Goal: Task Accomplishment & Management: Manage account settings

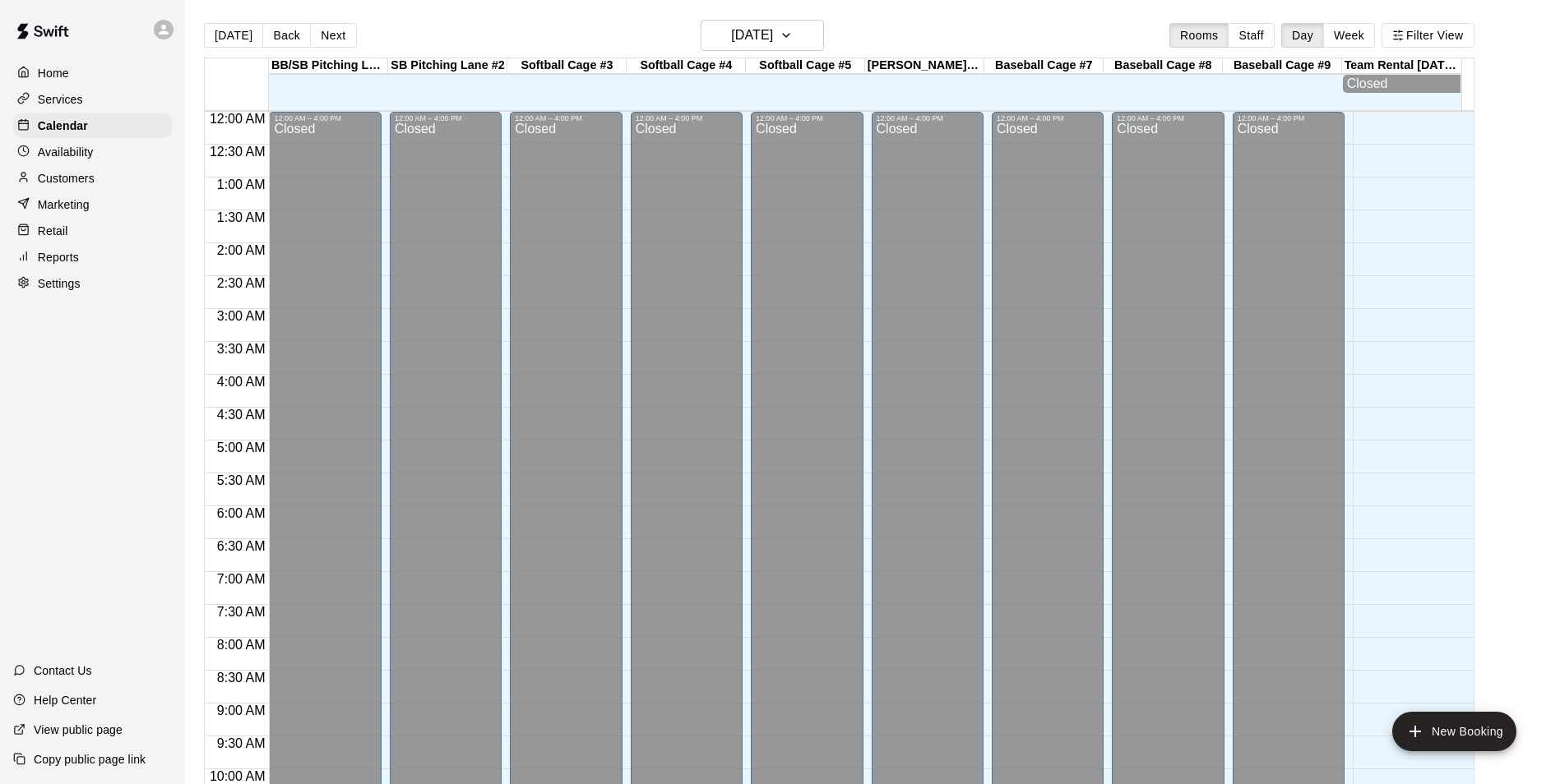
scroll to position [834, 0]
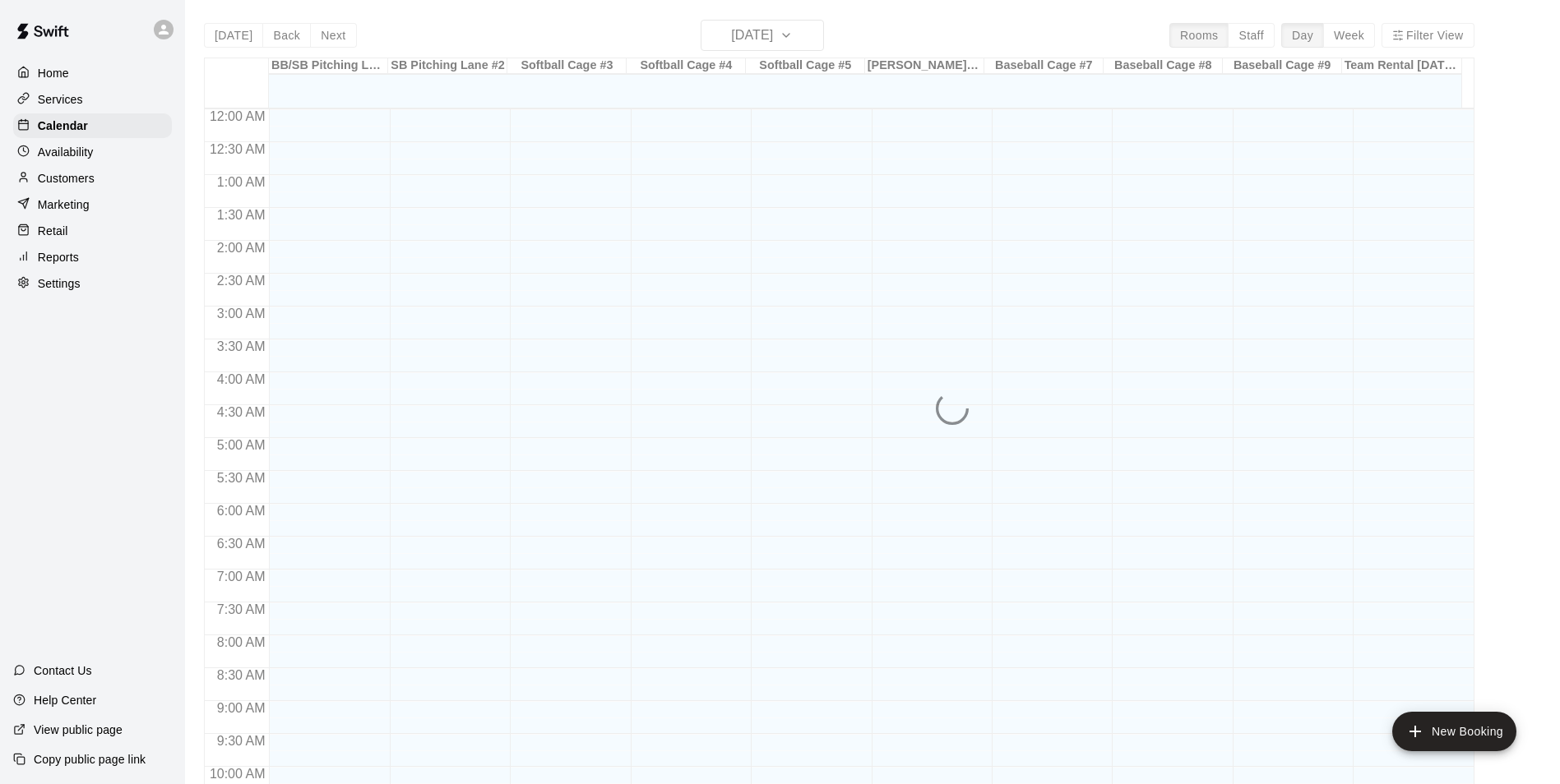
scroll to position [834, 0]
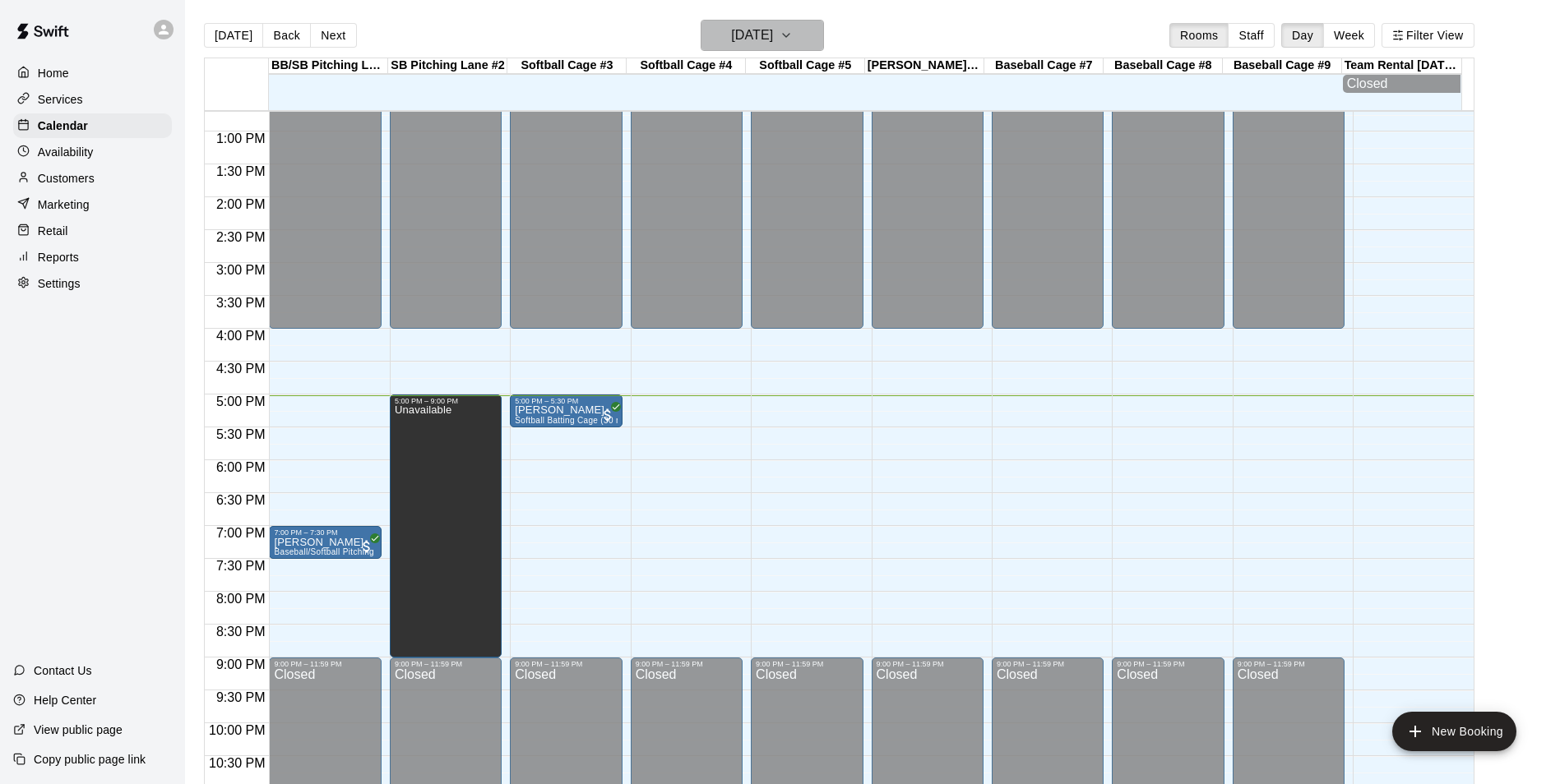
click at [792, 41] on icon "button" at bounding box center [785, 36] width 13 height 20
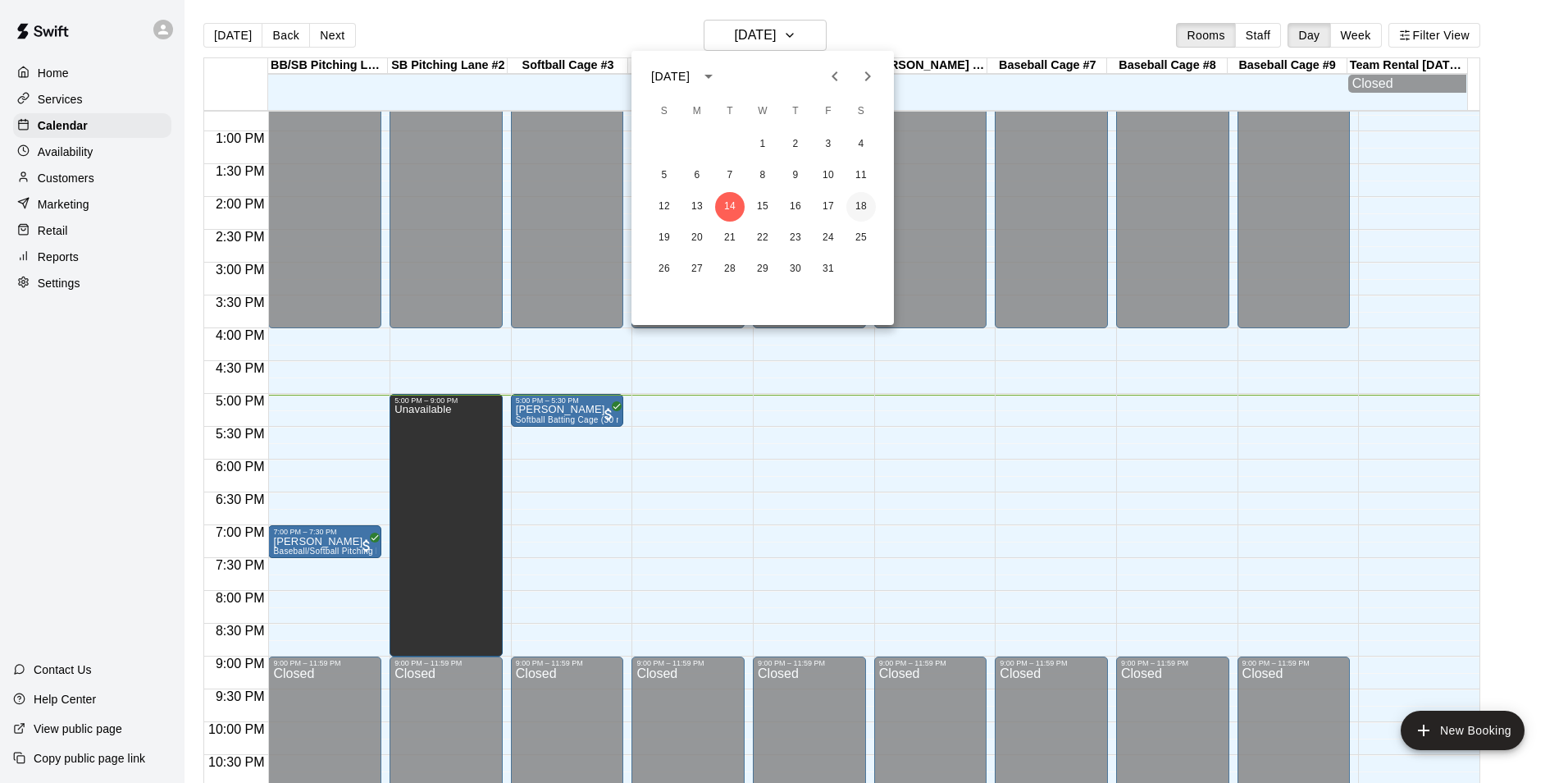
click at [856, 205] on button "18" at bounding box center [862, 207] width 30 height 30
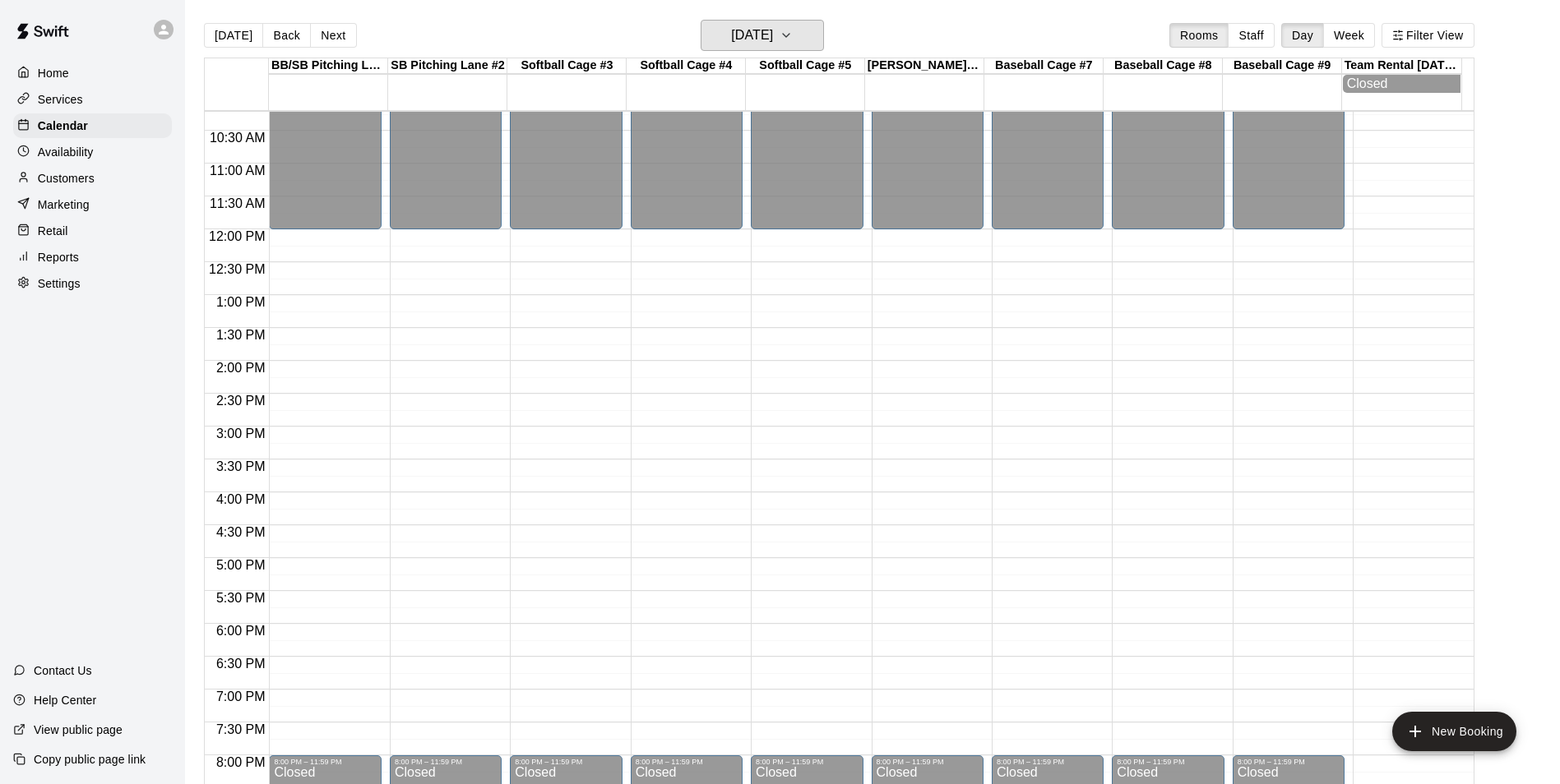
scroll to position [670, 0]
click at [294, 241] on div "12:00 AM – 12:00 PM Closed 8:00 PM – 11:59 PM Closed" at bounding box center [324, 231] width 112 height 1578
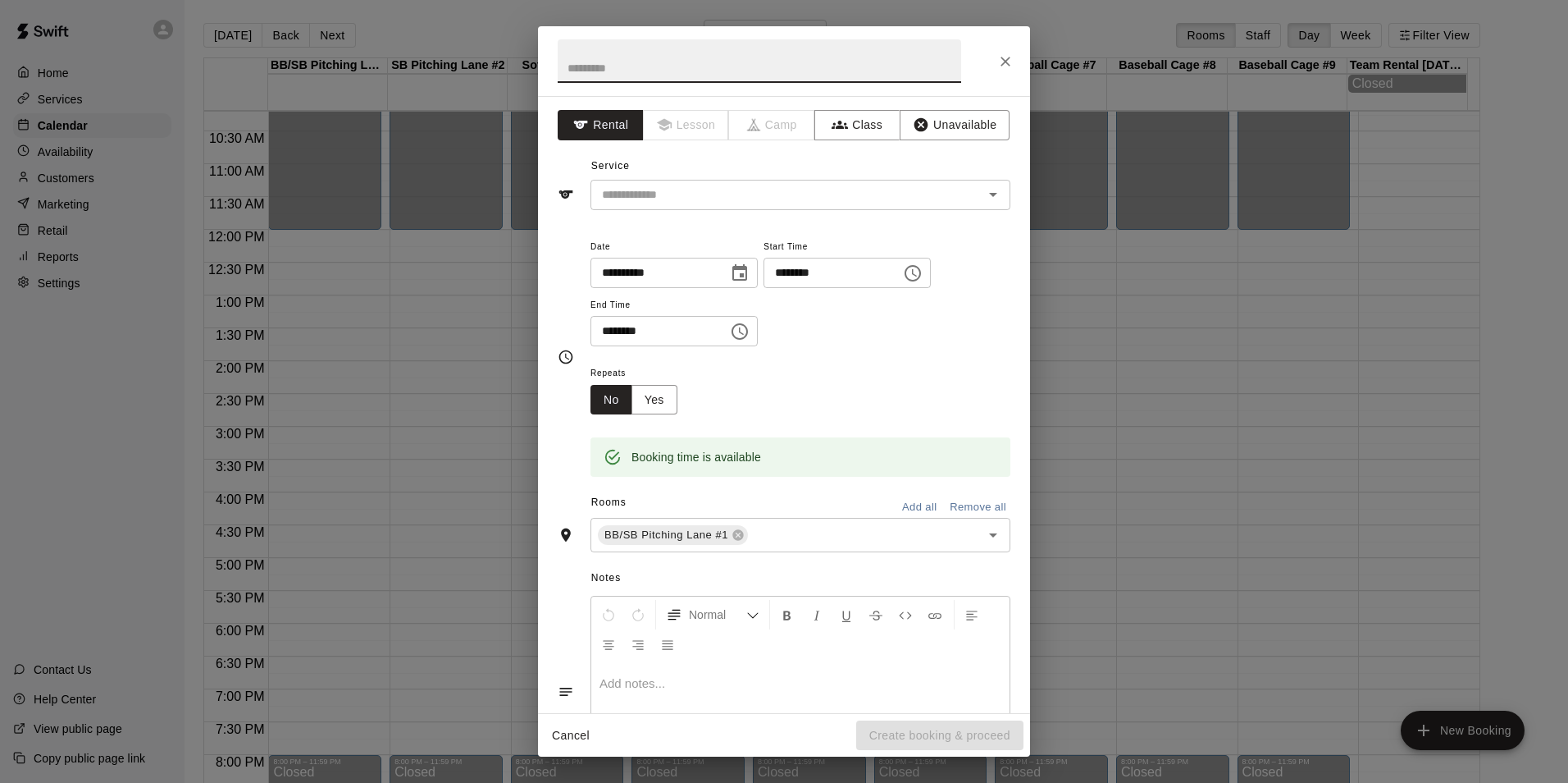
click at [608, 333] on input "********" at bounding box center [654, 331] width 126 height 31
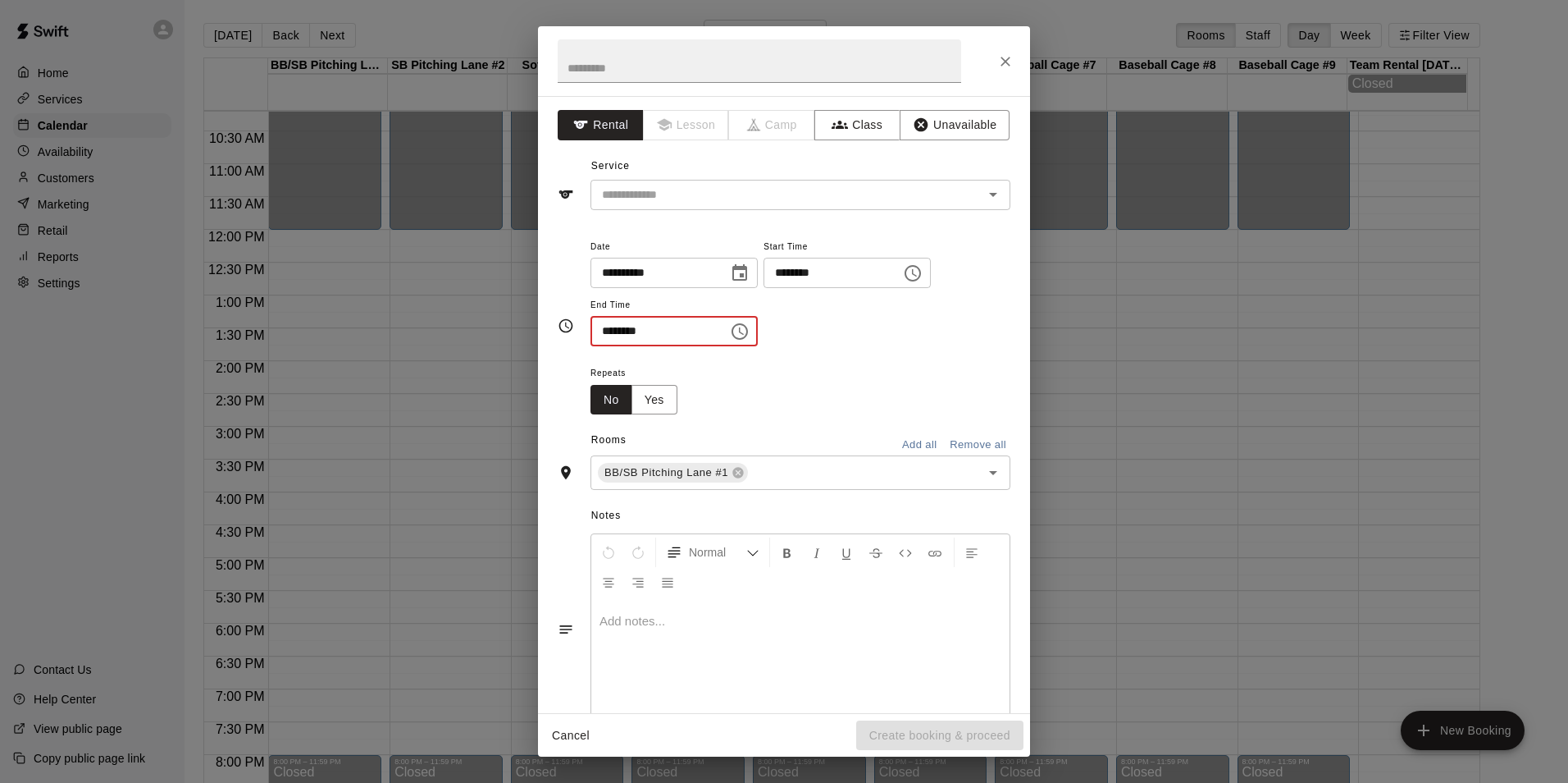
click at [640, 330] on input "********" at bounding box center [654, 331] width 126 height 31
type input "********"
click at [1011, 60] on icon "Close" at bounding box center [1005, 61] width 17 height 17
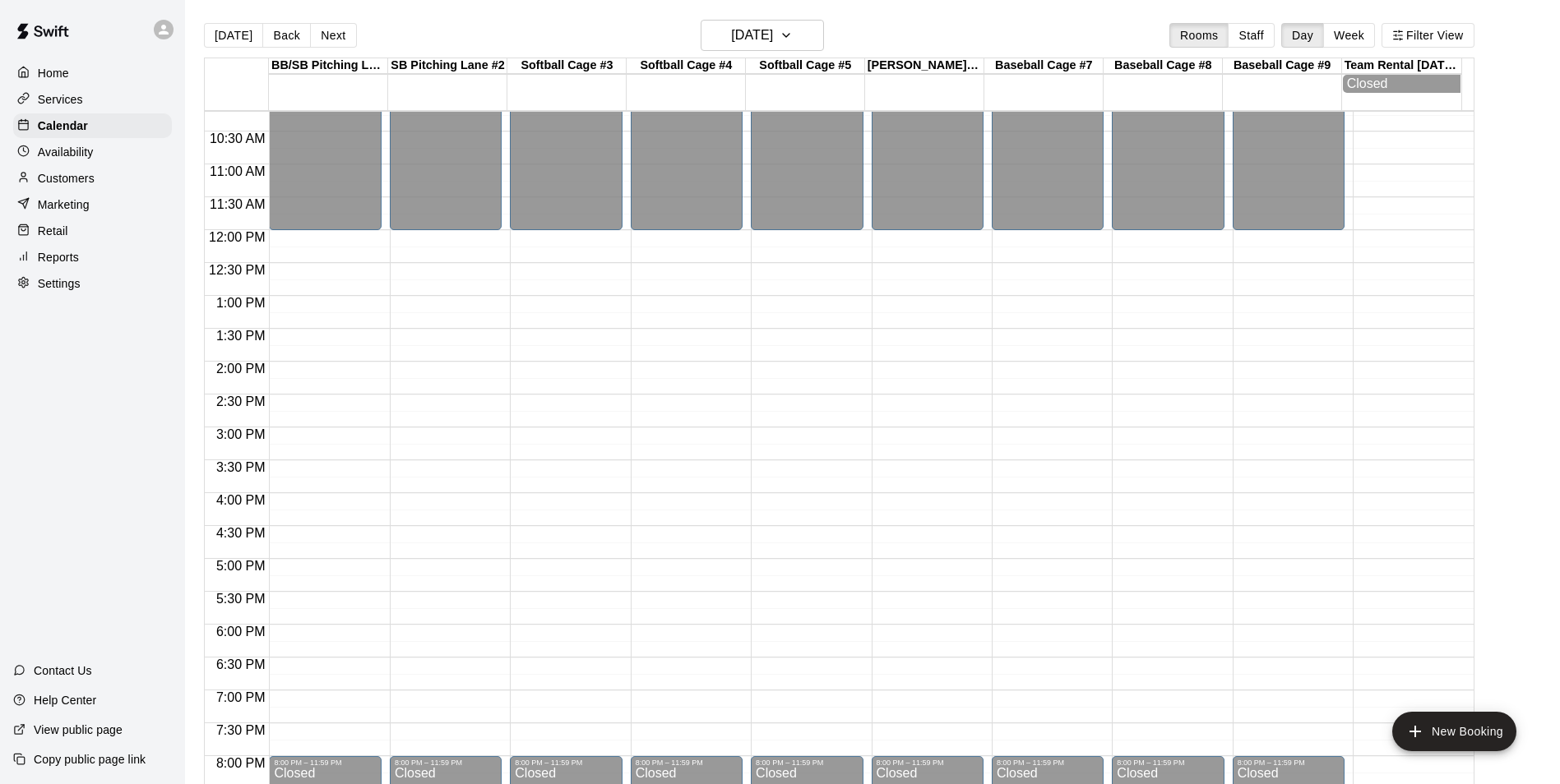
click at [273, 240] on div "12:00 AM – 12:00 PM Closed 8:00 PM – 11:59 PM Closed" at bounding box center [324, 231] width 112 height 1578
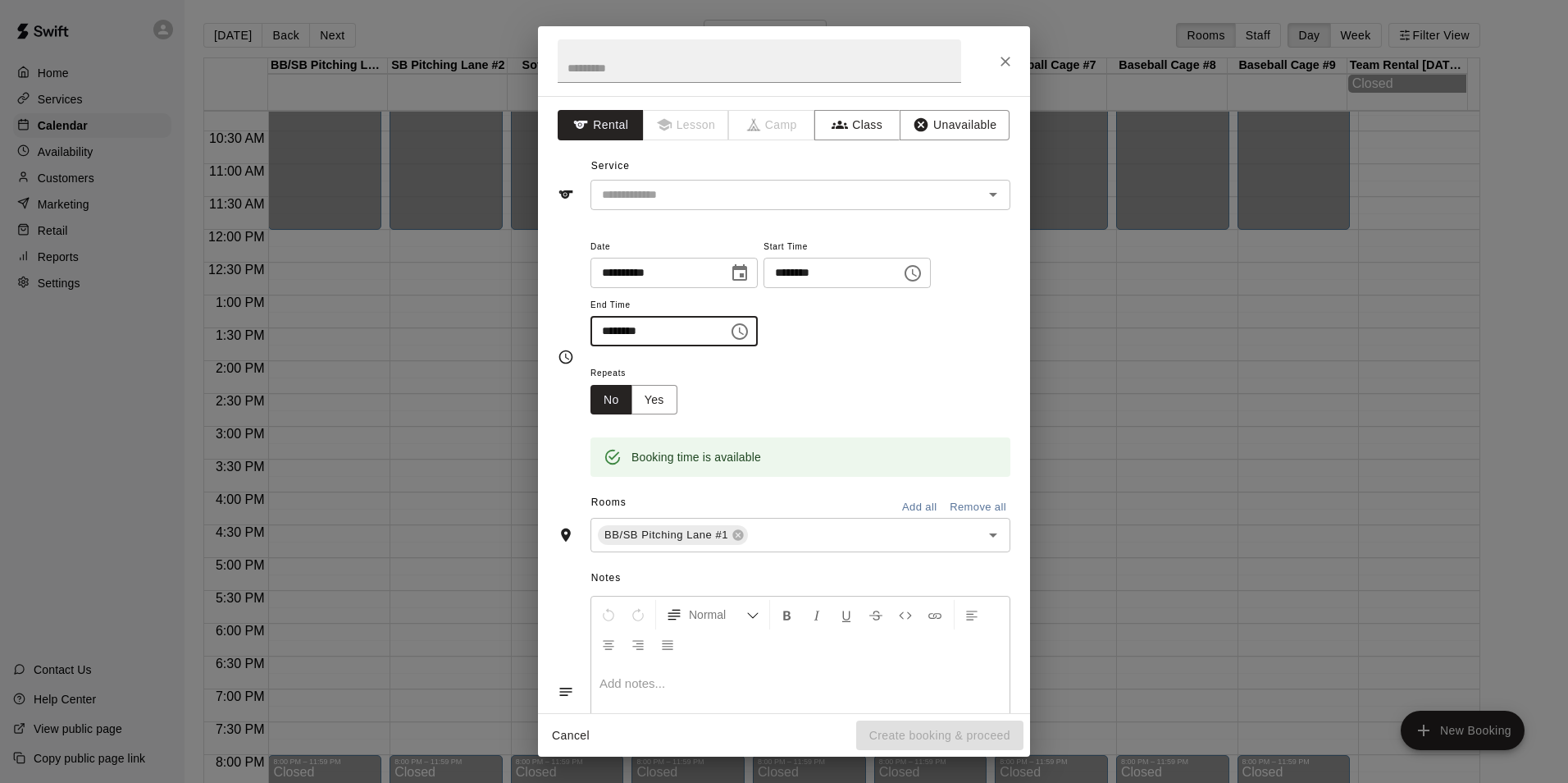
click at [614, 337] on input "********" at bounding box center [654, 331] width 126 height 31
type input "********"
click at [962, 130] on button "Unavailable" at bounding box center [954, 125] width 110 height 31
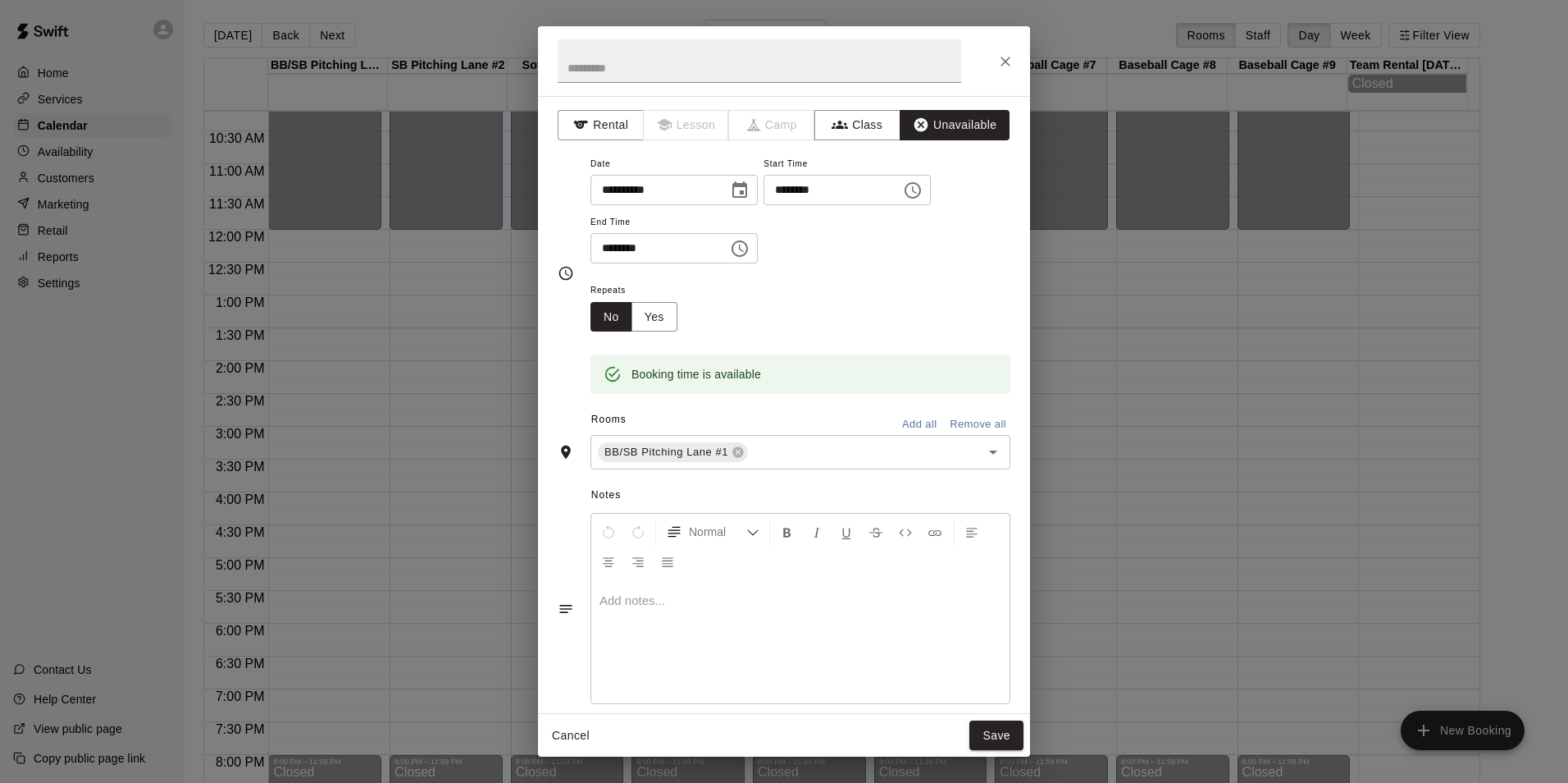
click at [900, 419] on button "Add all" at bounding box center [919, 425] width 52 height 26
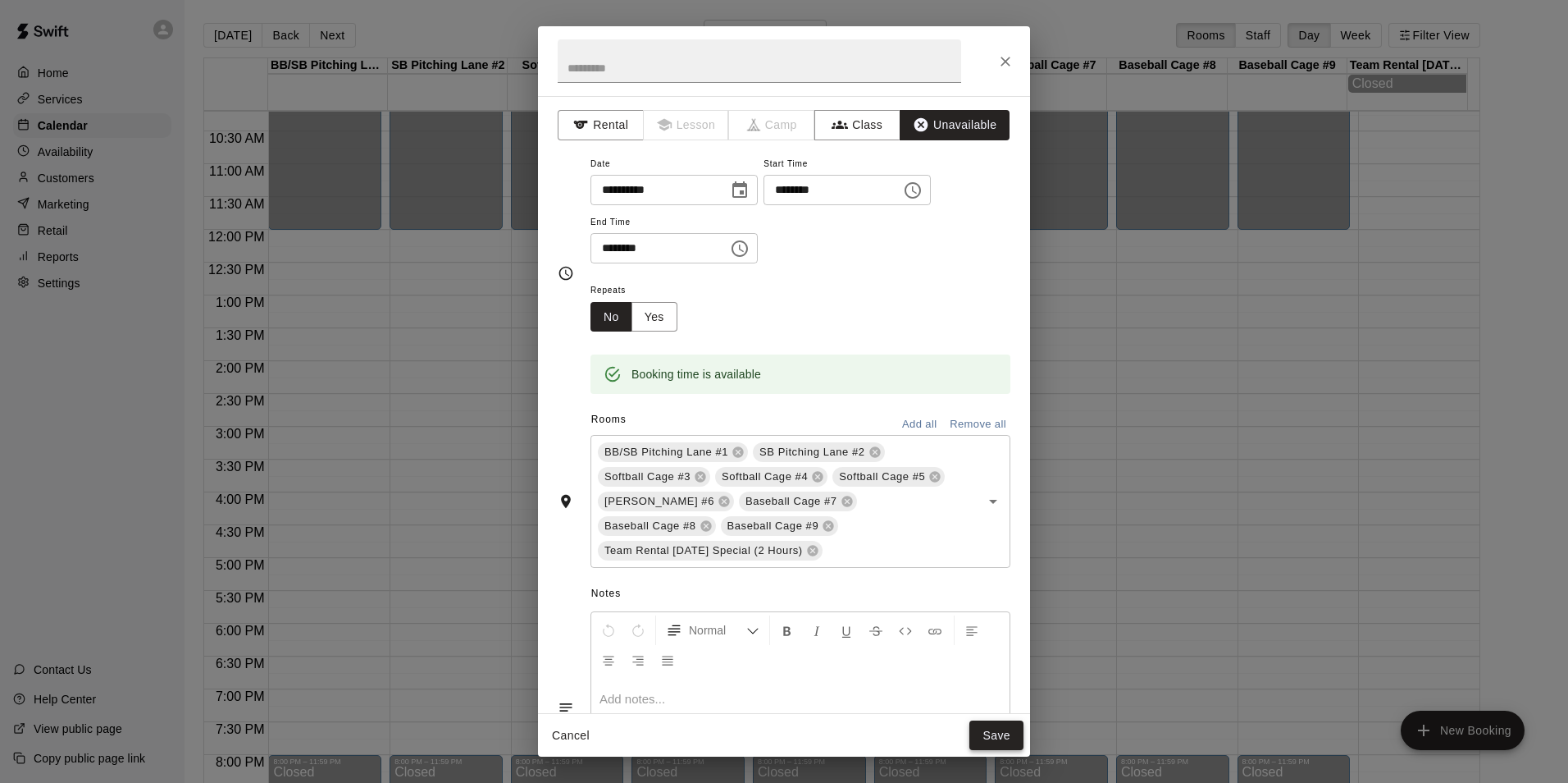
click at [1007, 730] on button "Save" at bounding box center [996, 736] width 54 height 31
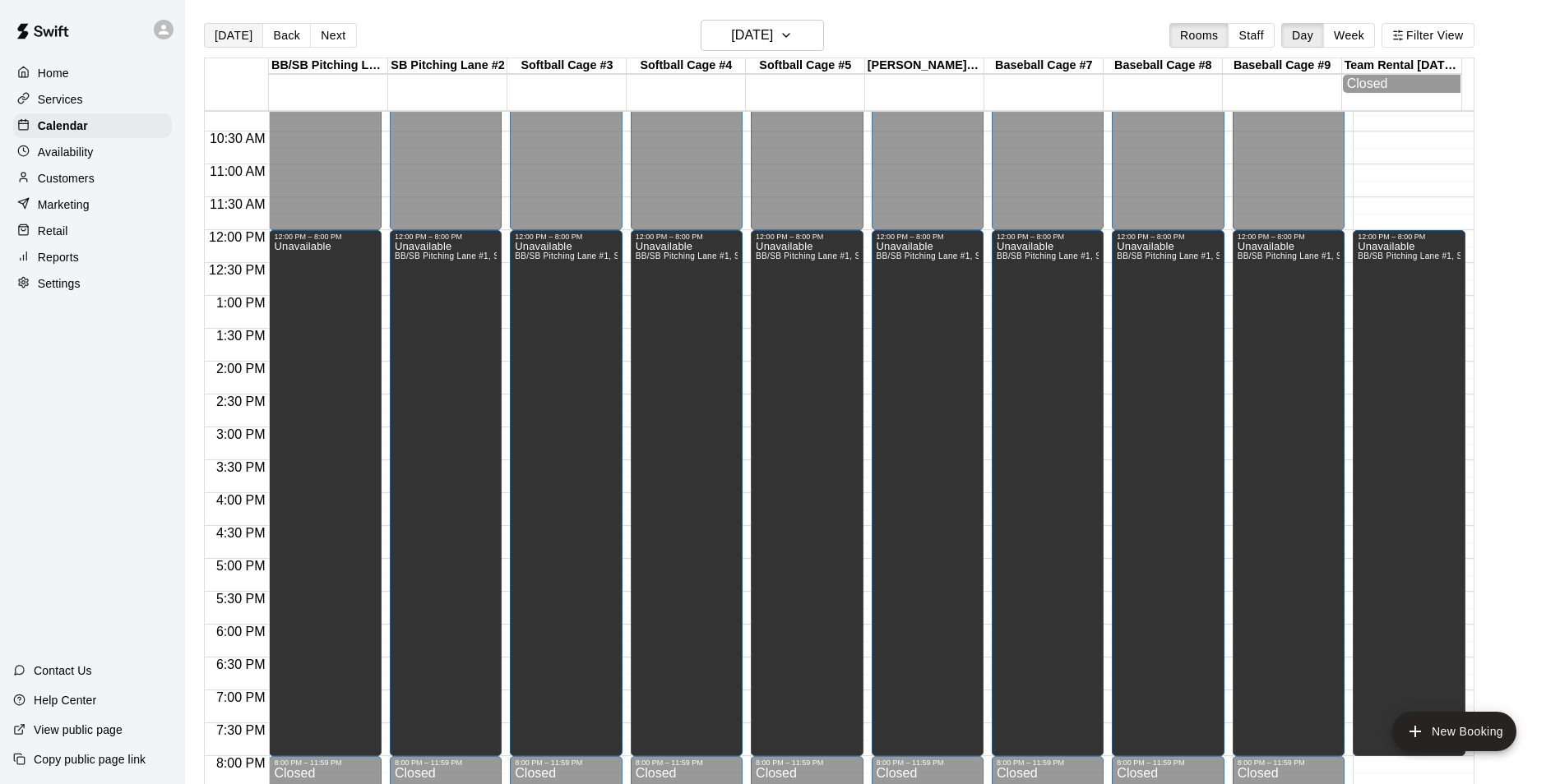
click at [241, 38] on button "[DATE]" at bounding box center [234, 35] width 59 height 25
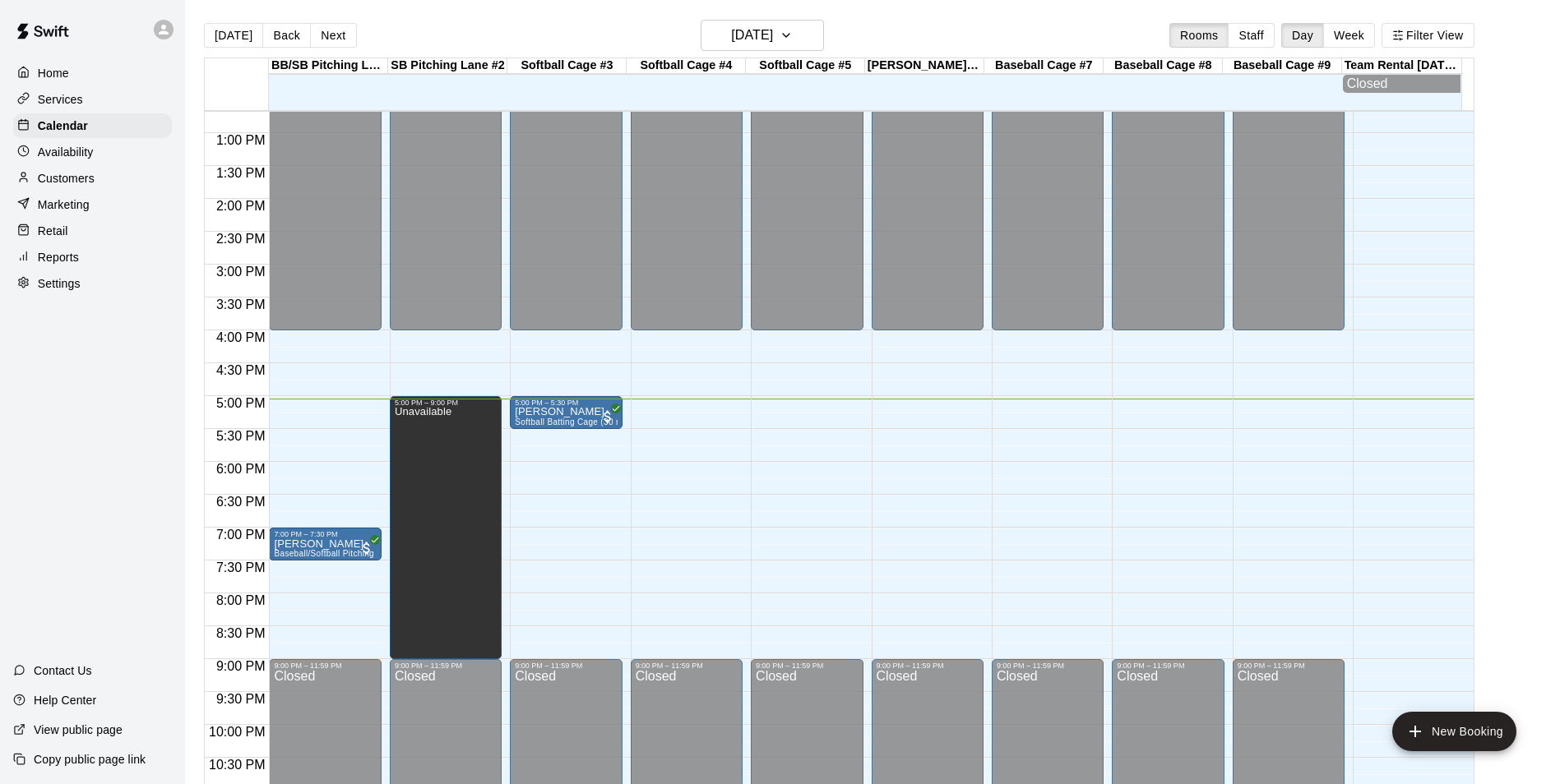
scroll to position [834, 0]
click at [558, 410] on p "[PERSON_NAME]" at bounding box center [566, 410] width 102 height 0
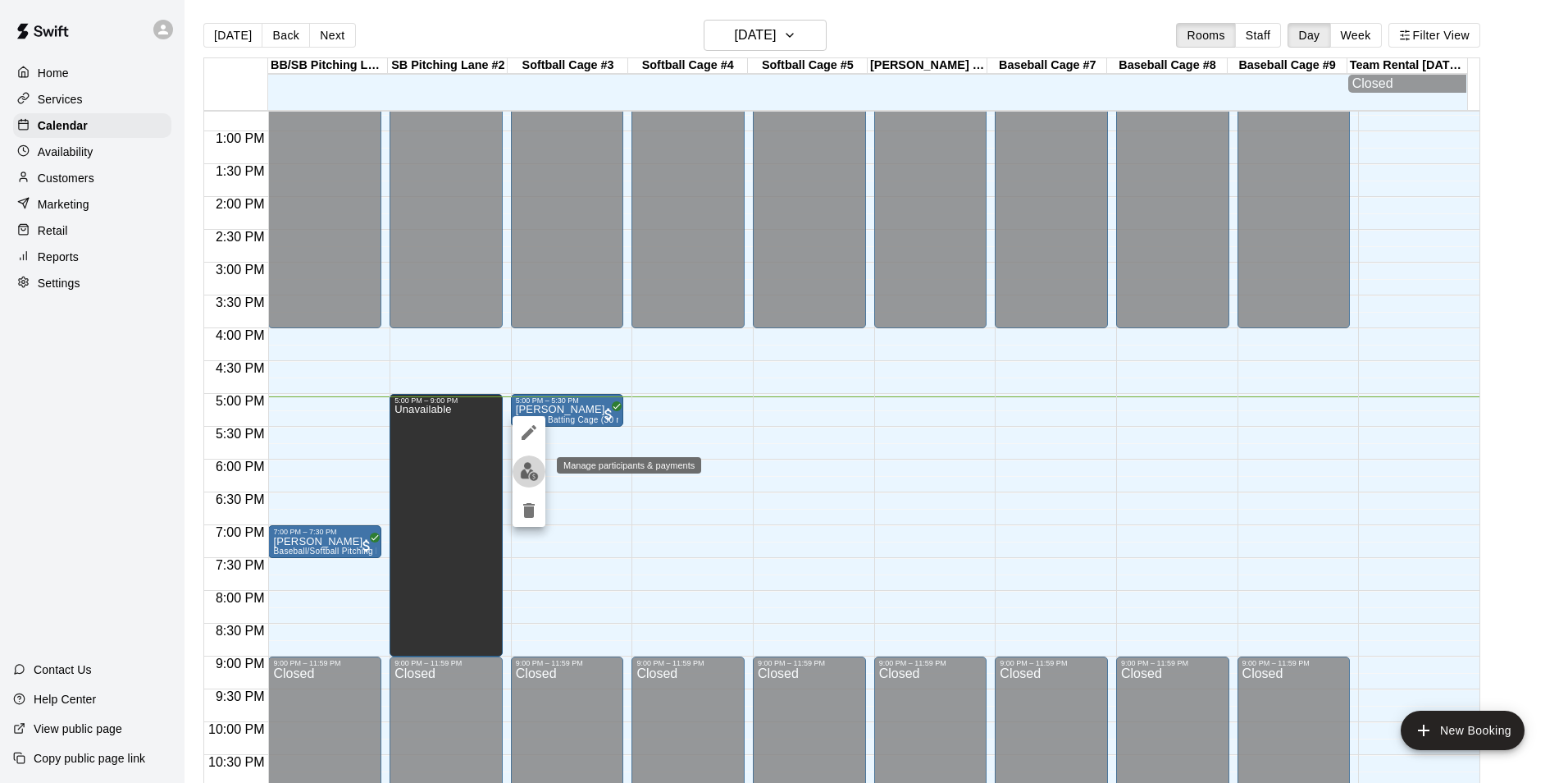
click at [525, 467] on img "edit" at bounding box center [529, 471] width 19 height 19
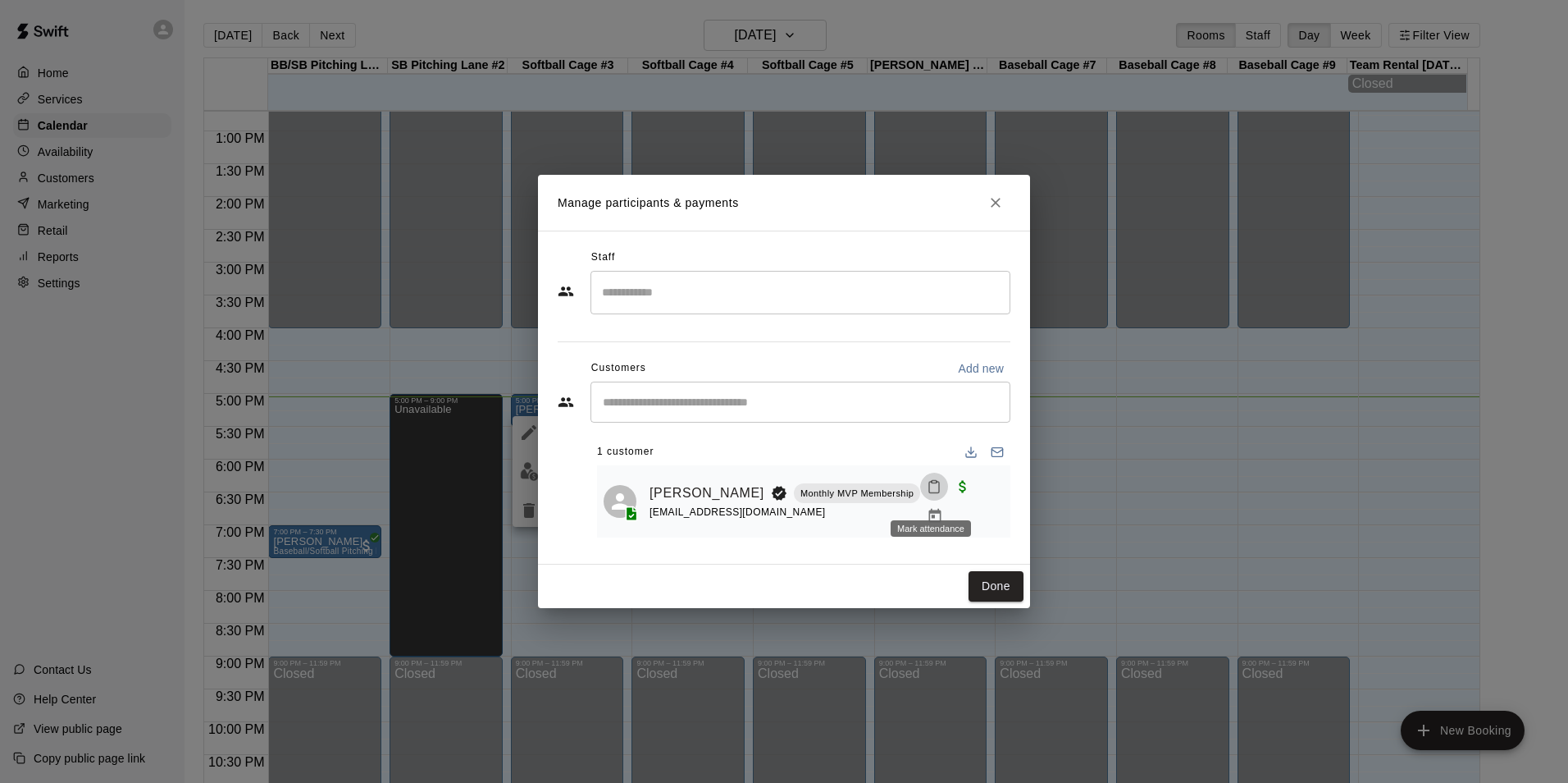
click at [935, 494] on icon "Mark attendance" at bounding box center [934, 486] width 15 height 15
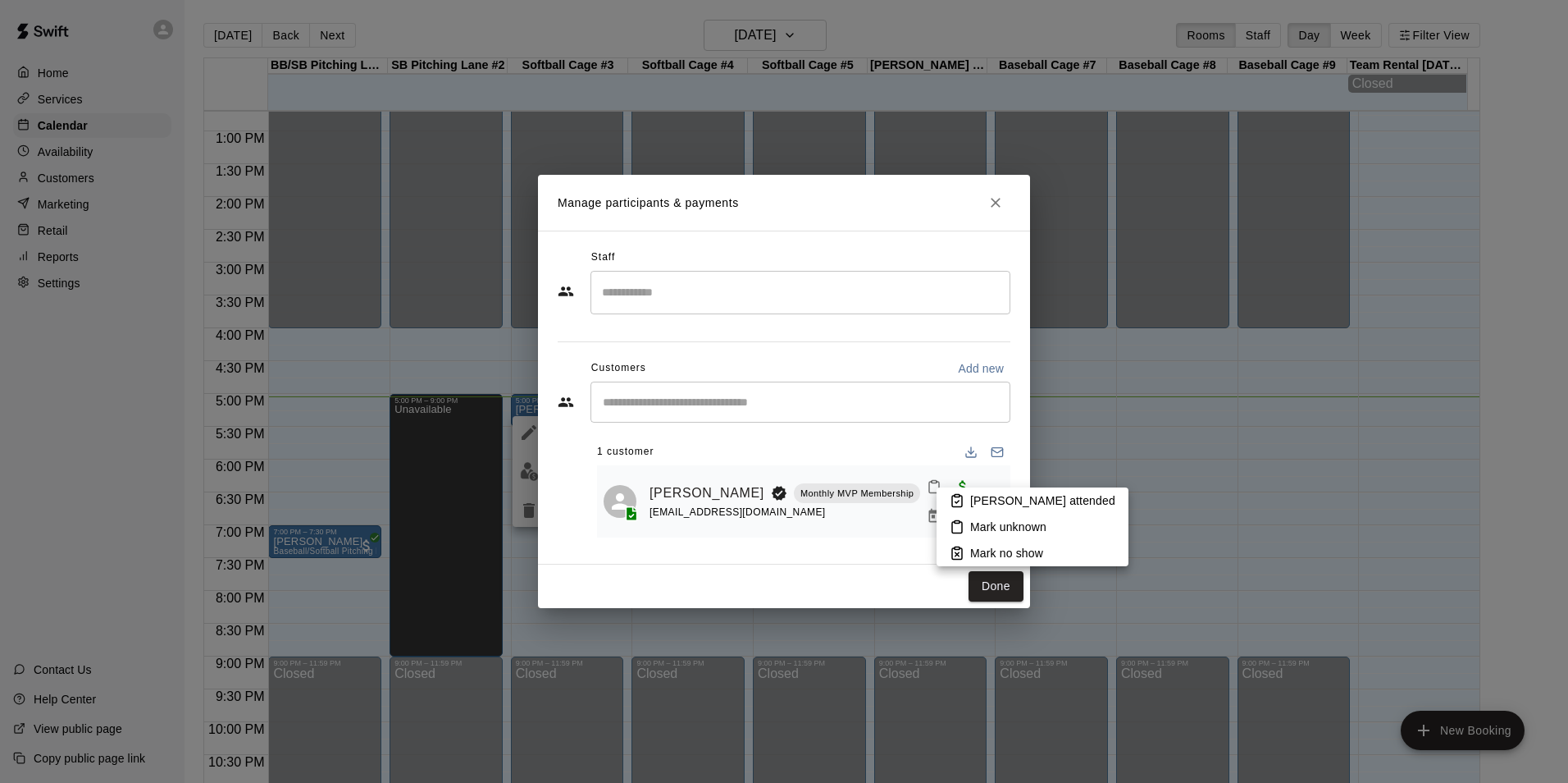
click at [970, 501] on p "Mark attended" at bounding box center [1042, 500] width 145 height 17
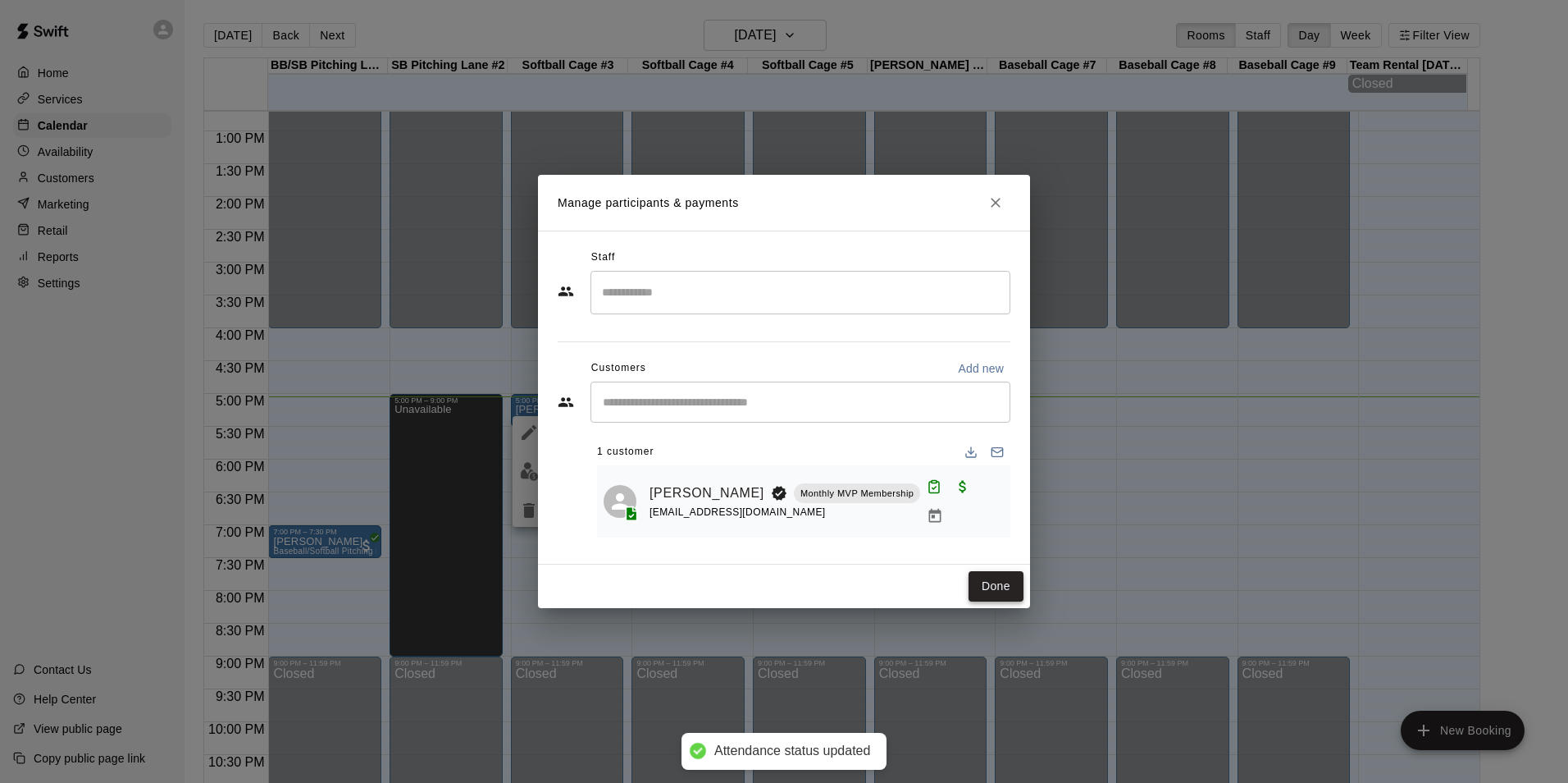
click at [1001, 579] on button "Done" at bounding box center [996, 586] width 55 height 31
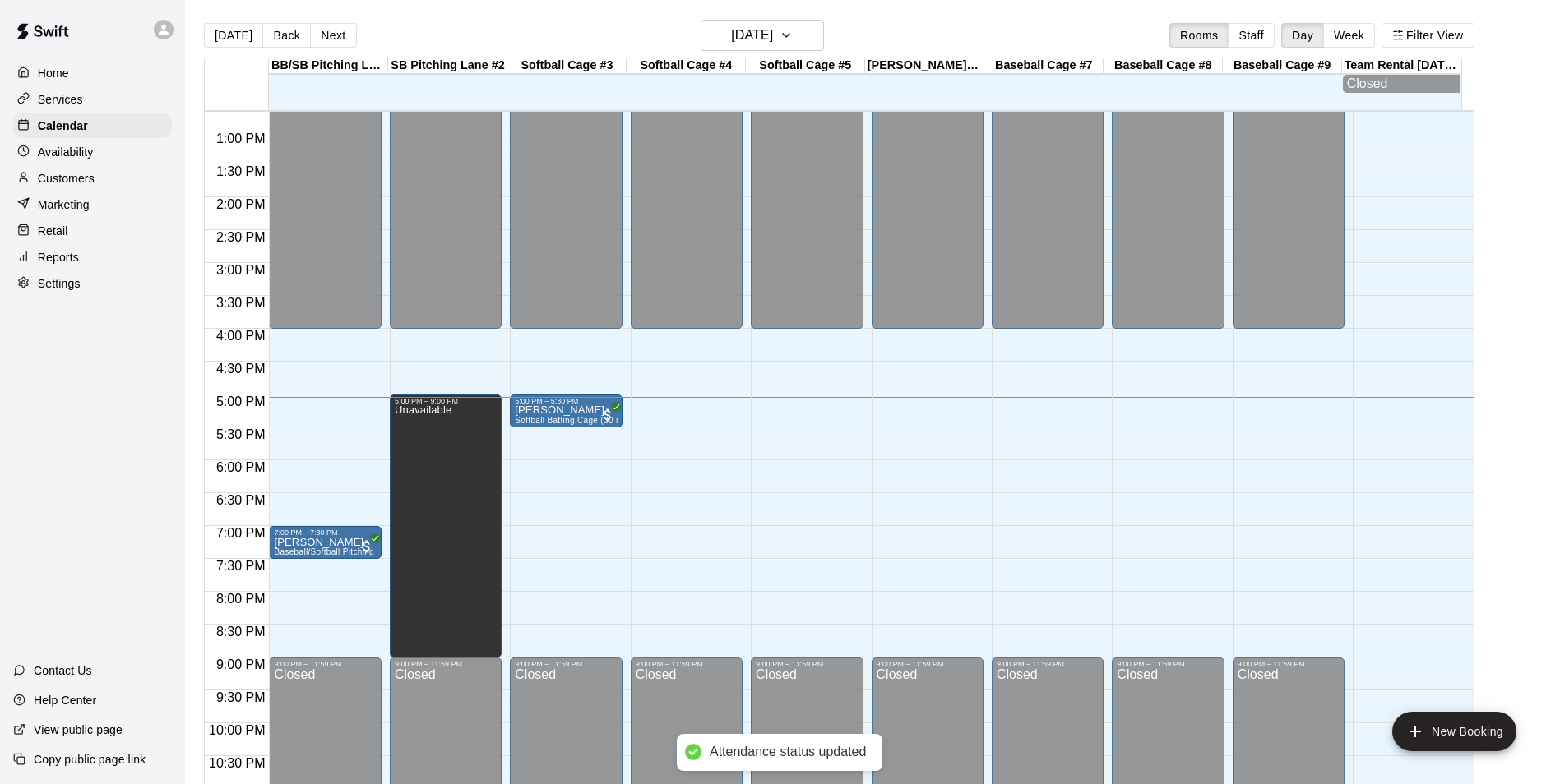
drag, startPoint x: 1506, startPoint y: 394, endPoint x: 1501, endPoint y: 418, distance: 24.5
click at [1504, 397] on main "Today Back Next Tuesday Oct 14 Rooms Staff Day Week Filter View BB/SB Pitching …" at bounding box center [872, 412] width 1361 height 784
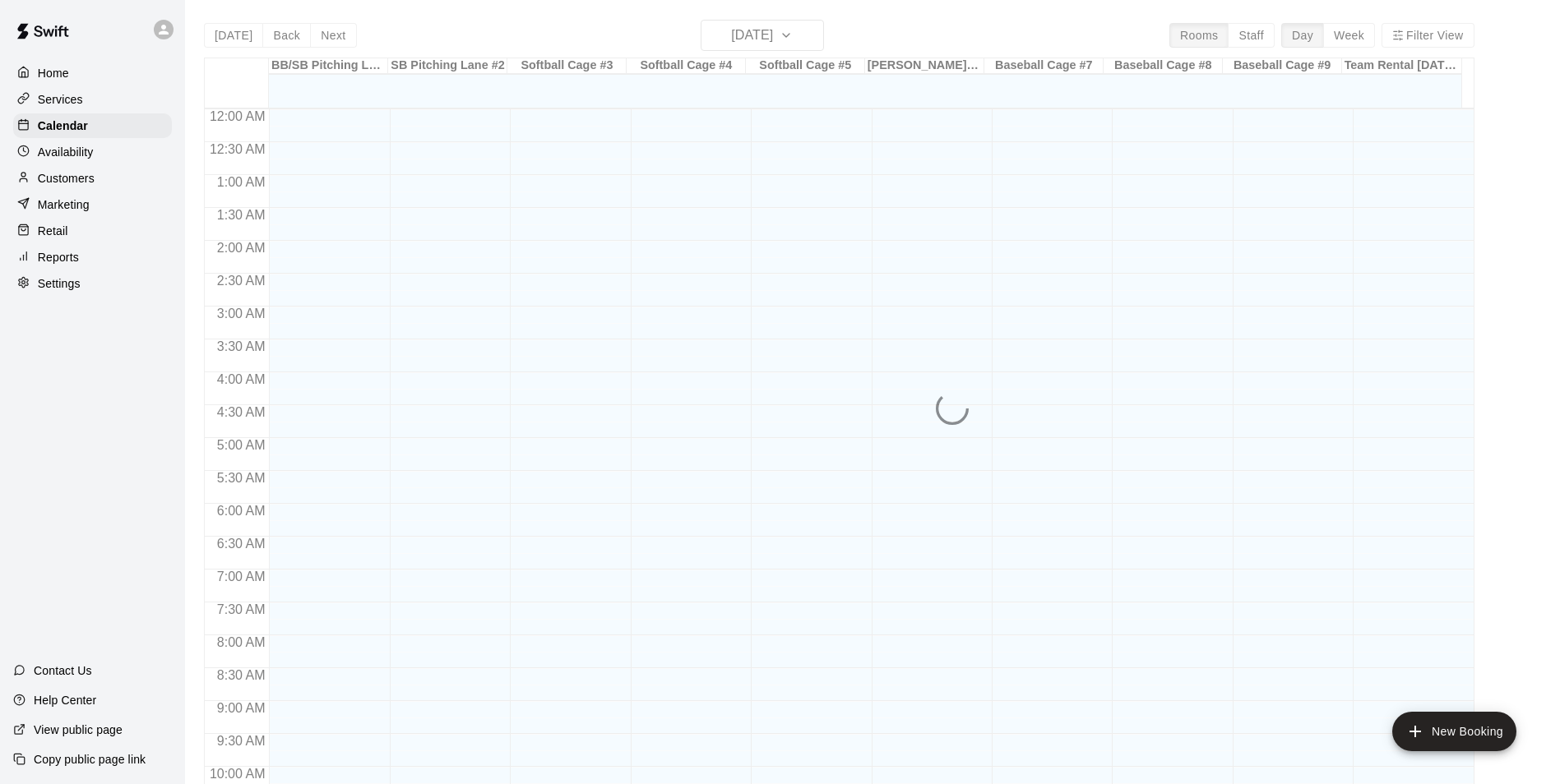
scroll to position [834, 0]
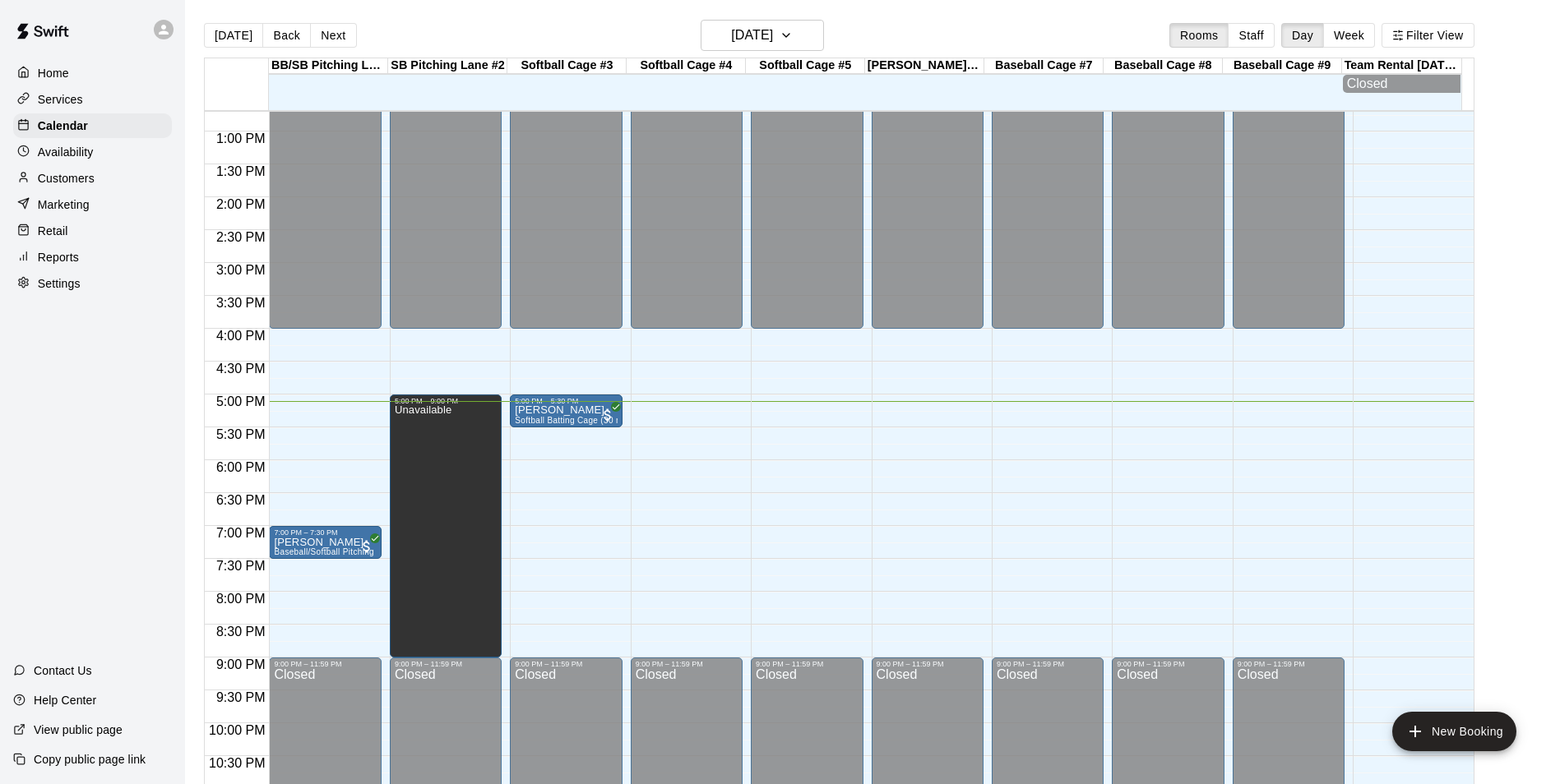
click at [753, 415] on div "12:00 AM – 4:00 PM Closed 9:00 PM – 11:59 PM Closed" at bounding box center [806, 66] width 112 height 1578
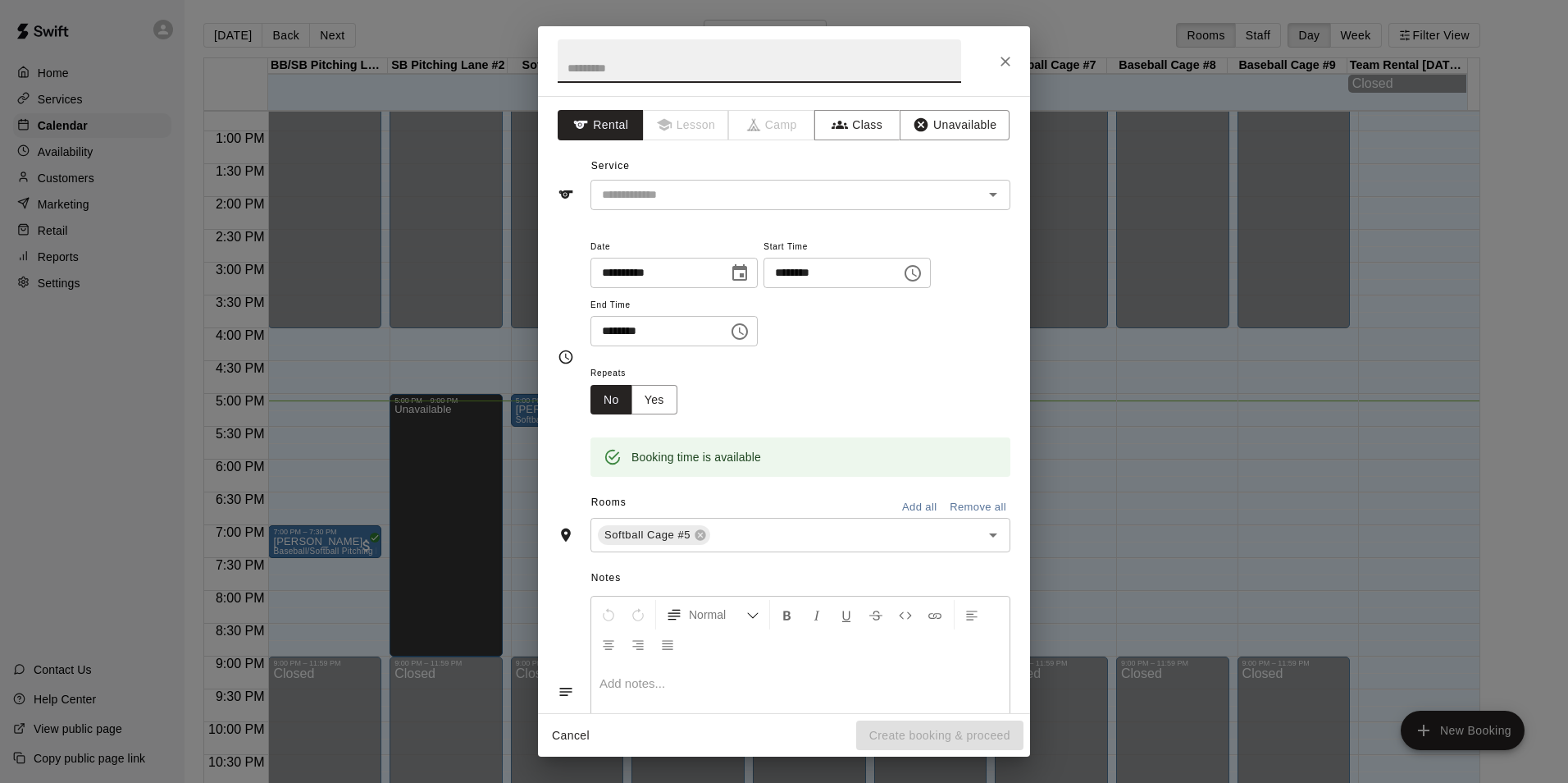
click at [606, 330] on input "********" at bounding box center [654, 331] width 126 height 31
type input "********"
click at [972, 119] on button "Unavailable" at bounding box center [954, 125] width 110 height 31
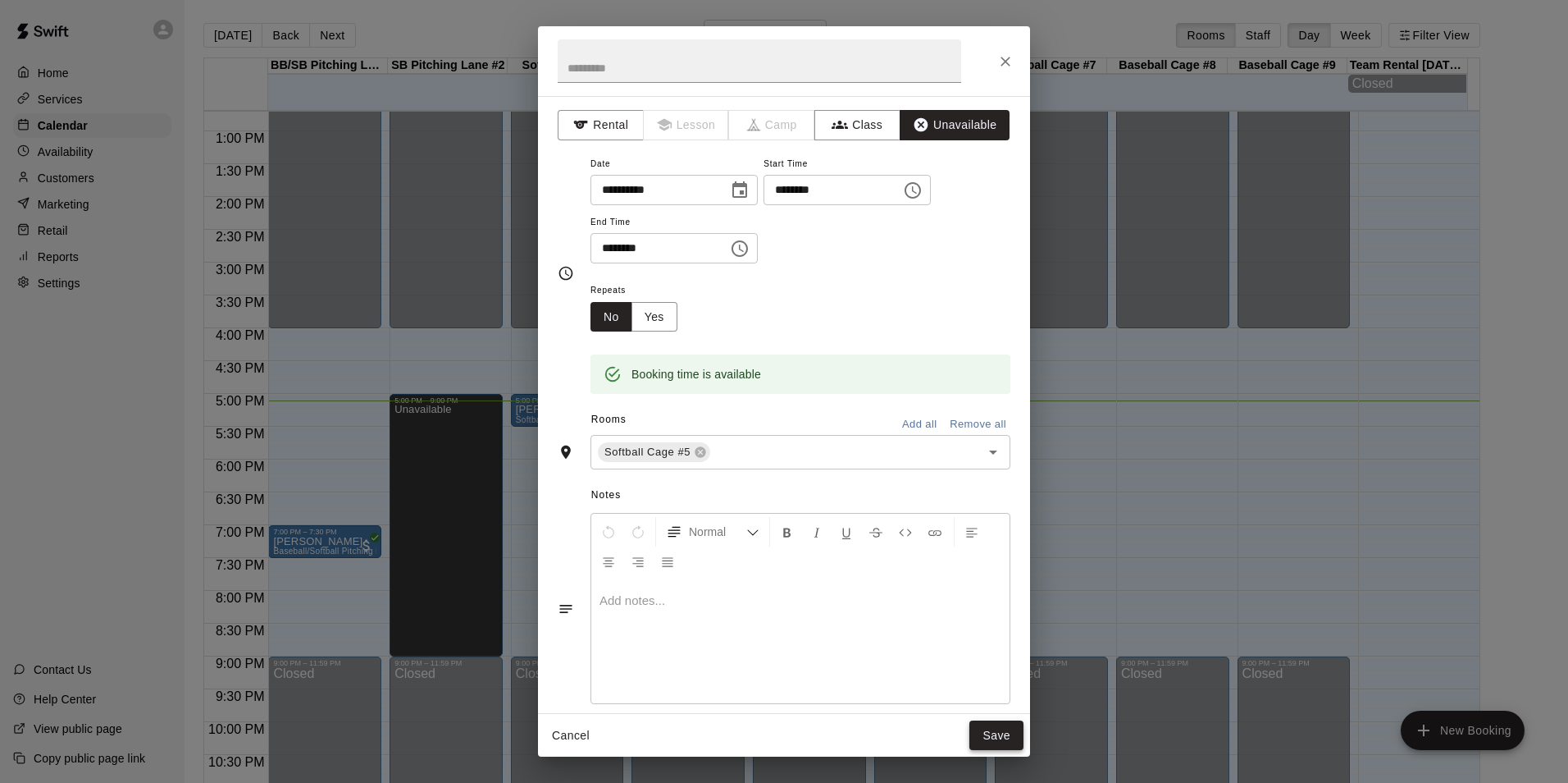
click at [1007, 723] on button "Save" at bounding box center [996, 736] width 54 height 31
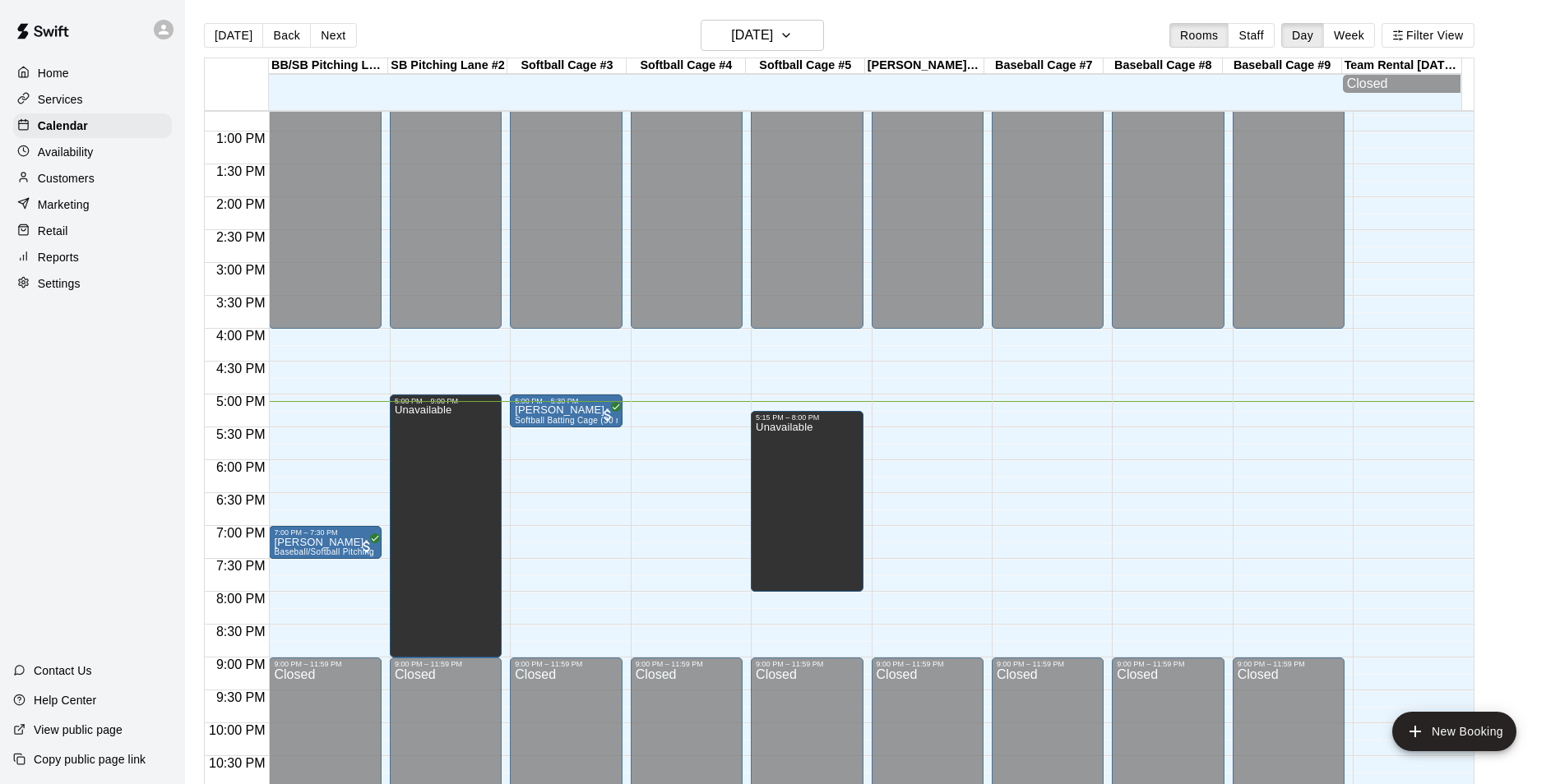
click at [638, 437] on div "12:00 AM – 4:00 PM Closed 9:00 PM – 11:59 PM Closed" at bounding box center [686, 66] width 112 height 1578
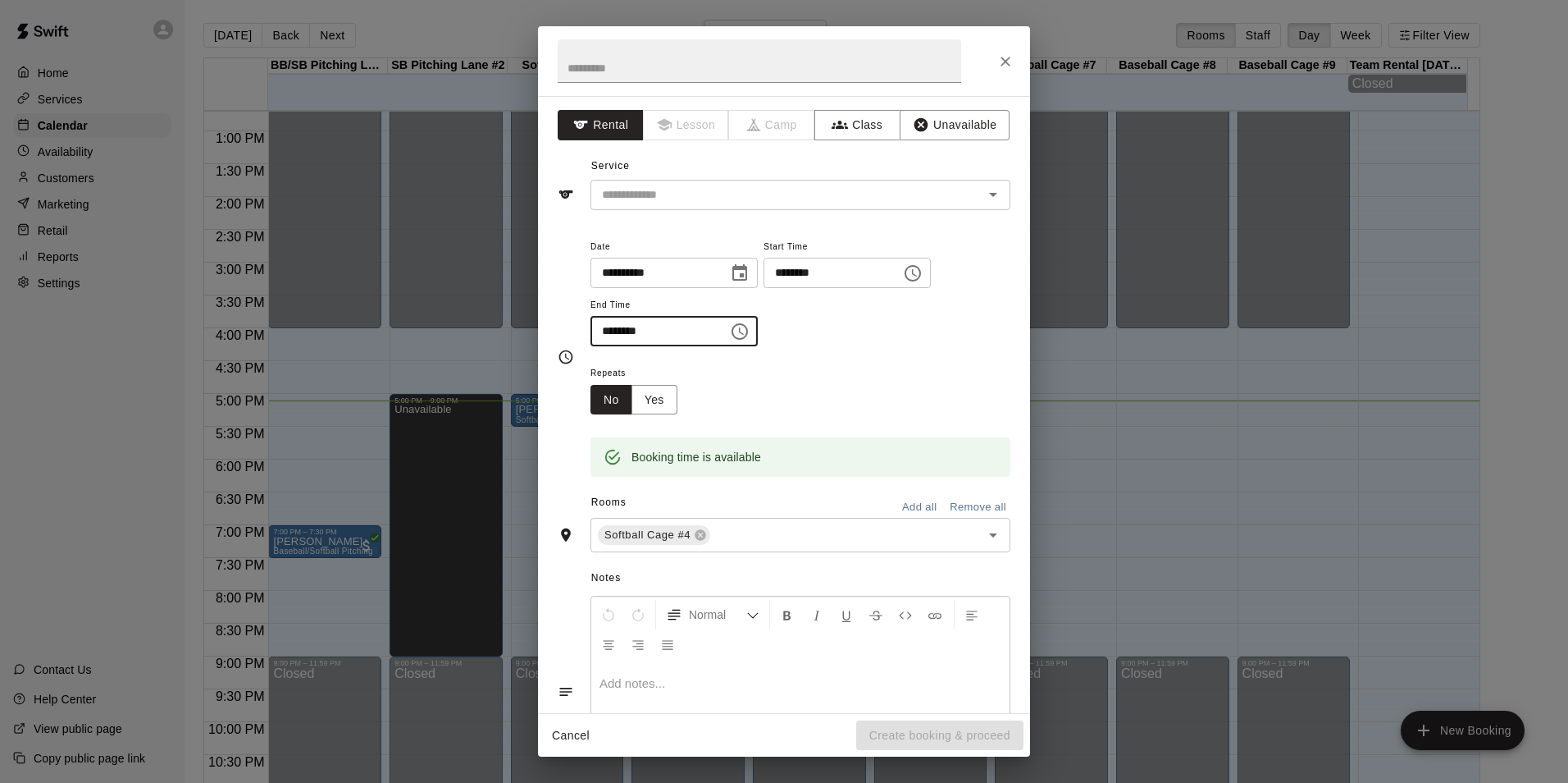
drag, startPoint x: 624, startPoint y: 330, endPoint x: 651, endPoint y: 335, distance: 27.5
click at [627, 330] on input "********" at bounding box center [654, 331] width 126 height 31
type input "********"
click at [957, 110] on button "Unavailable" at bounding box center [954, 125] width 110 height 31
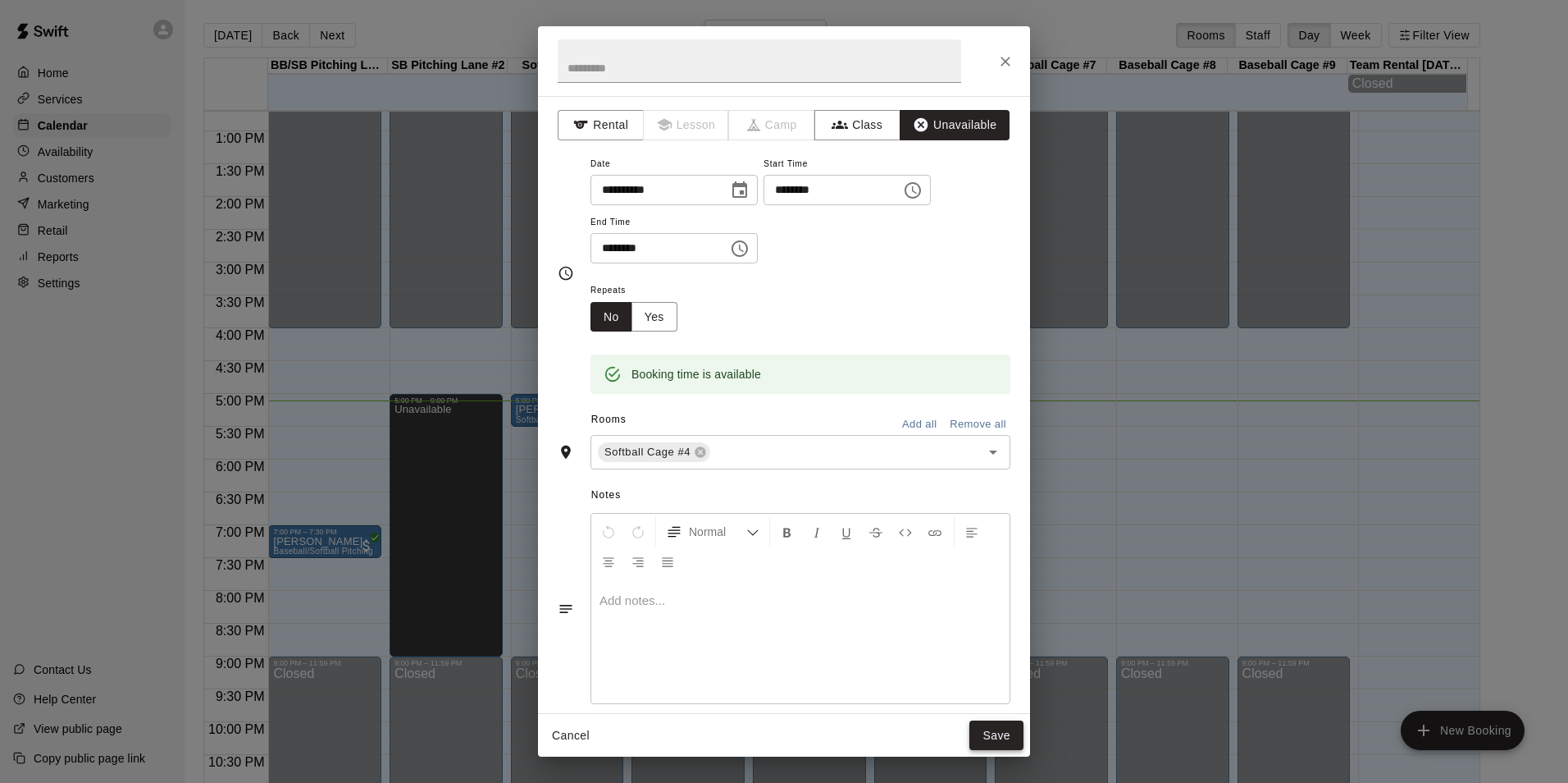
click at [997, 724] on button "Save" at bounding box center [996, 736] width 54 height 31
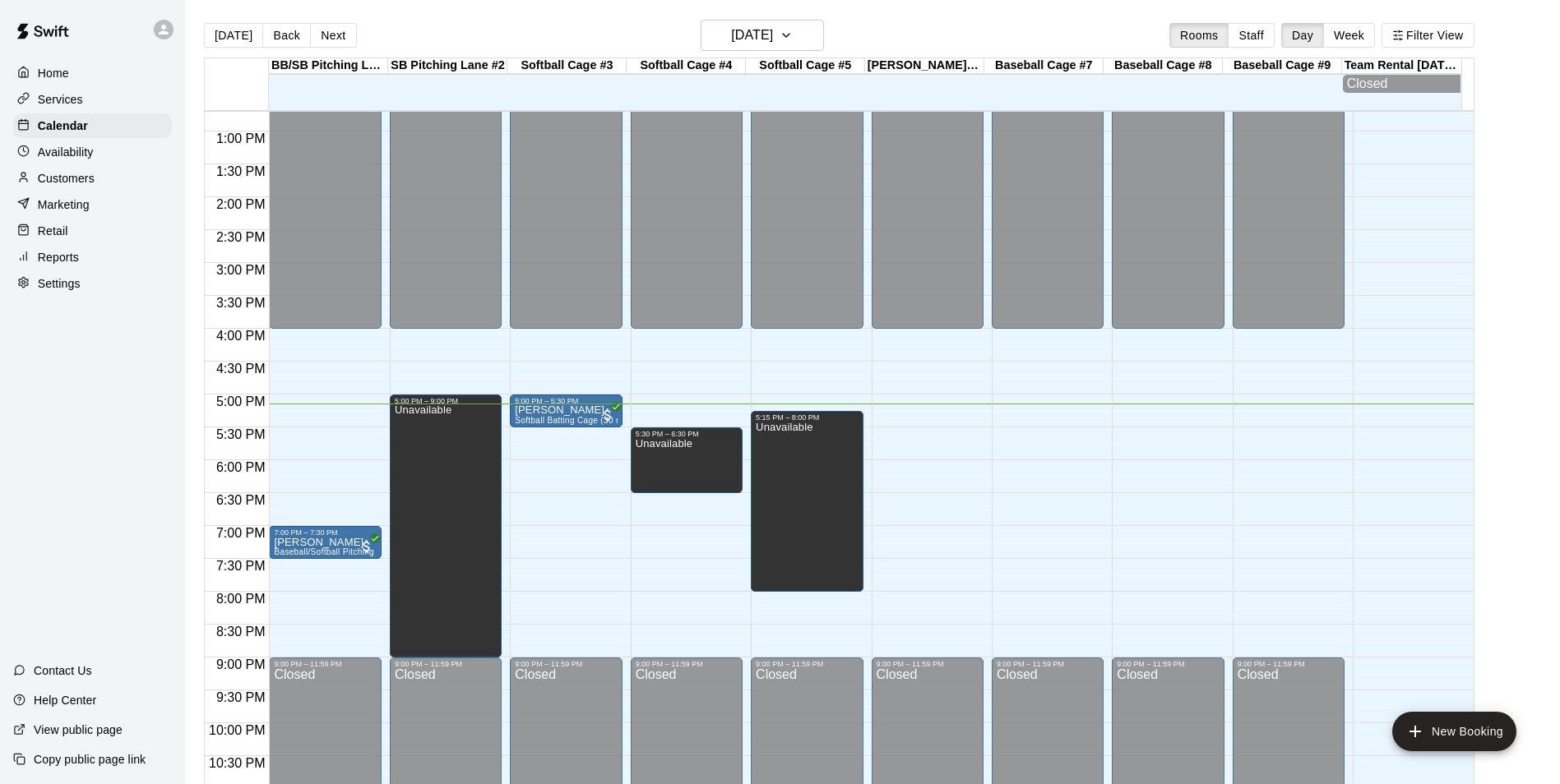
click at [1058, 433] on div "12:00 AM – 4:00 PM Closed 9:00 PM – 11:59 PM Closed" at bounding box center [1047, 66] width 112 height 1578
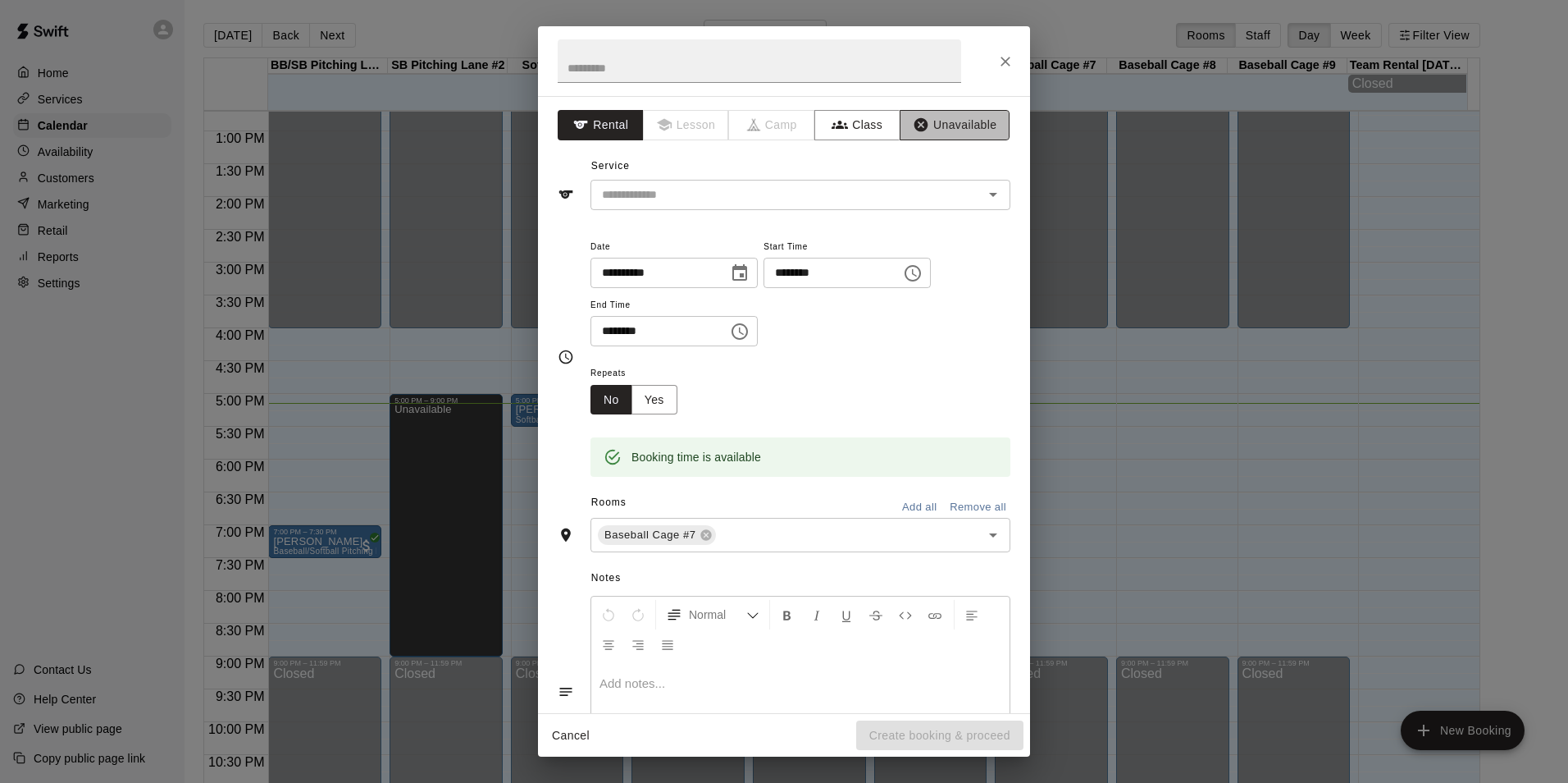
click at [929, 128] on button "Unavailable" at bounding box center [954, 125] width 110 height 31
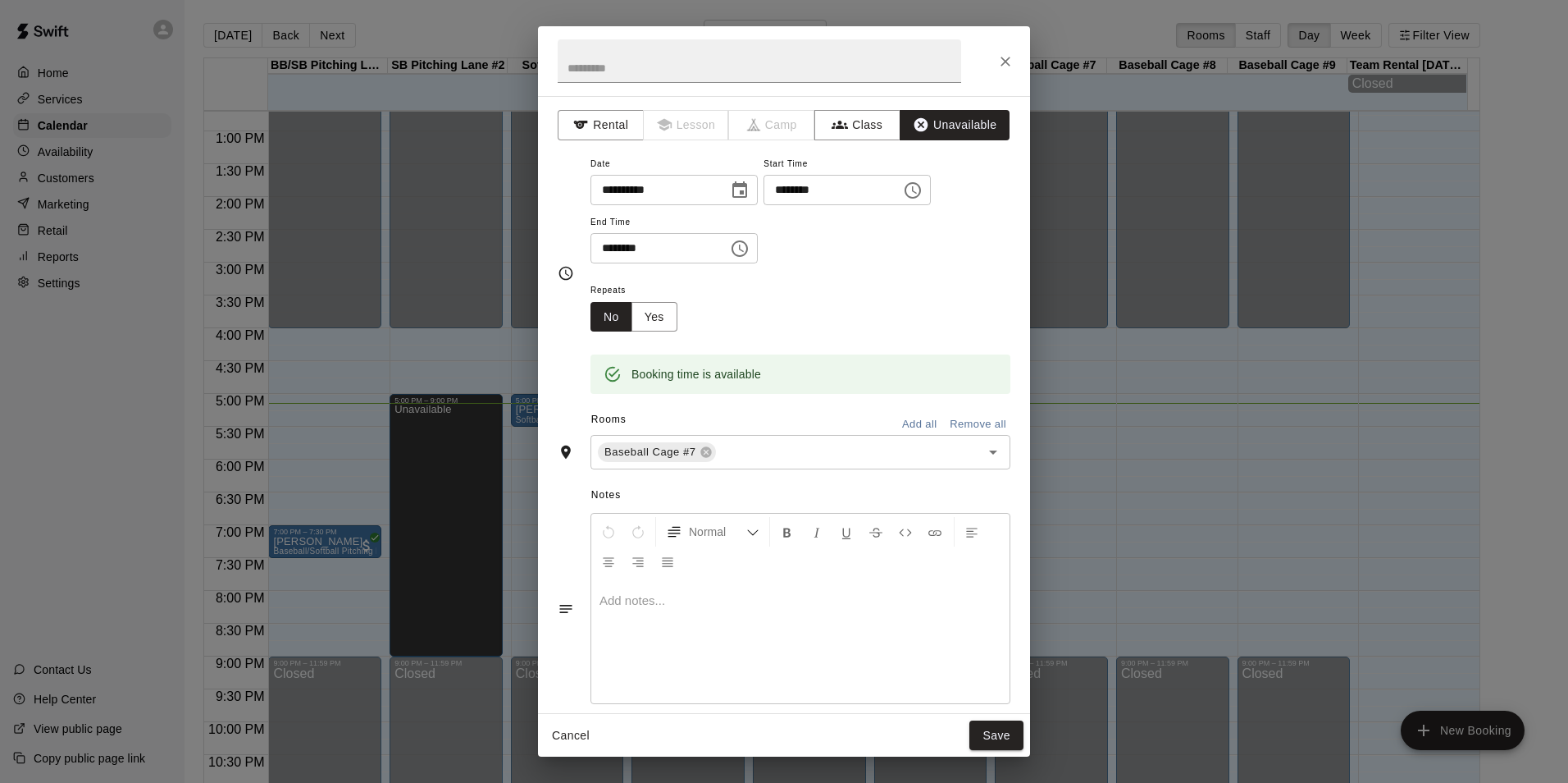
click at [1044, 712] on div "**********" at bounding box center [784, 392] width 1568 height 783
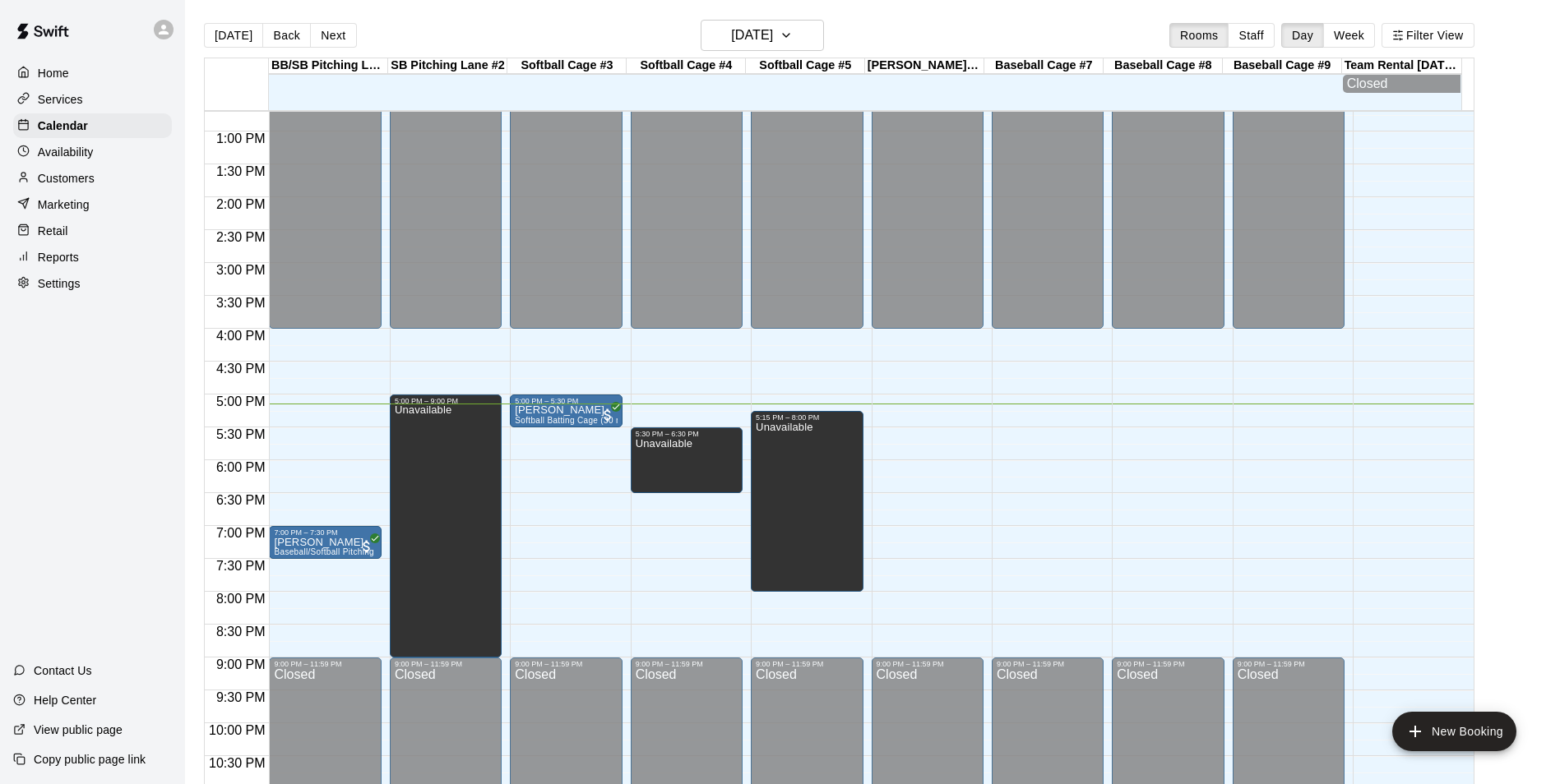
click at [1025, 419] on div "12:00 AM – 4:00 PM Closed 9:00 PM – 11:59 PM Closed" at bounding box center [1047, 66] width 112 height 1578
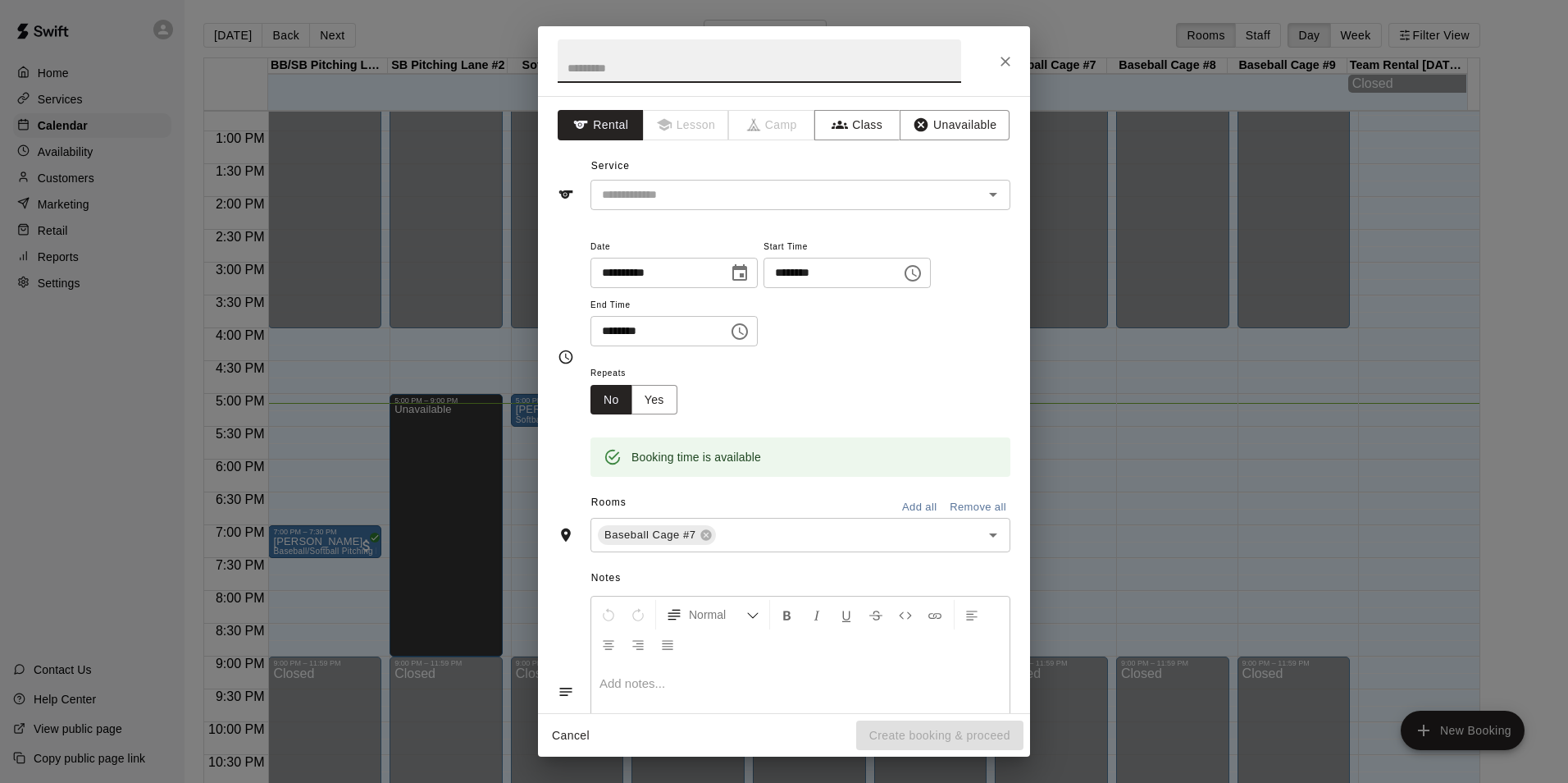
click at [814, 267] on input "********" at bounding box center [827, 273] width 126 height 31
click at [1004, 55] on icon "Close" at bounding box center [1005, 61] width 17 height 17
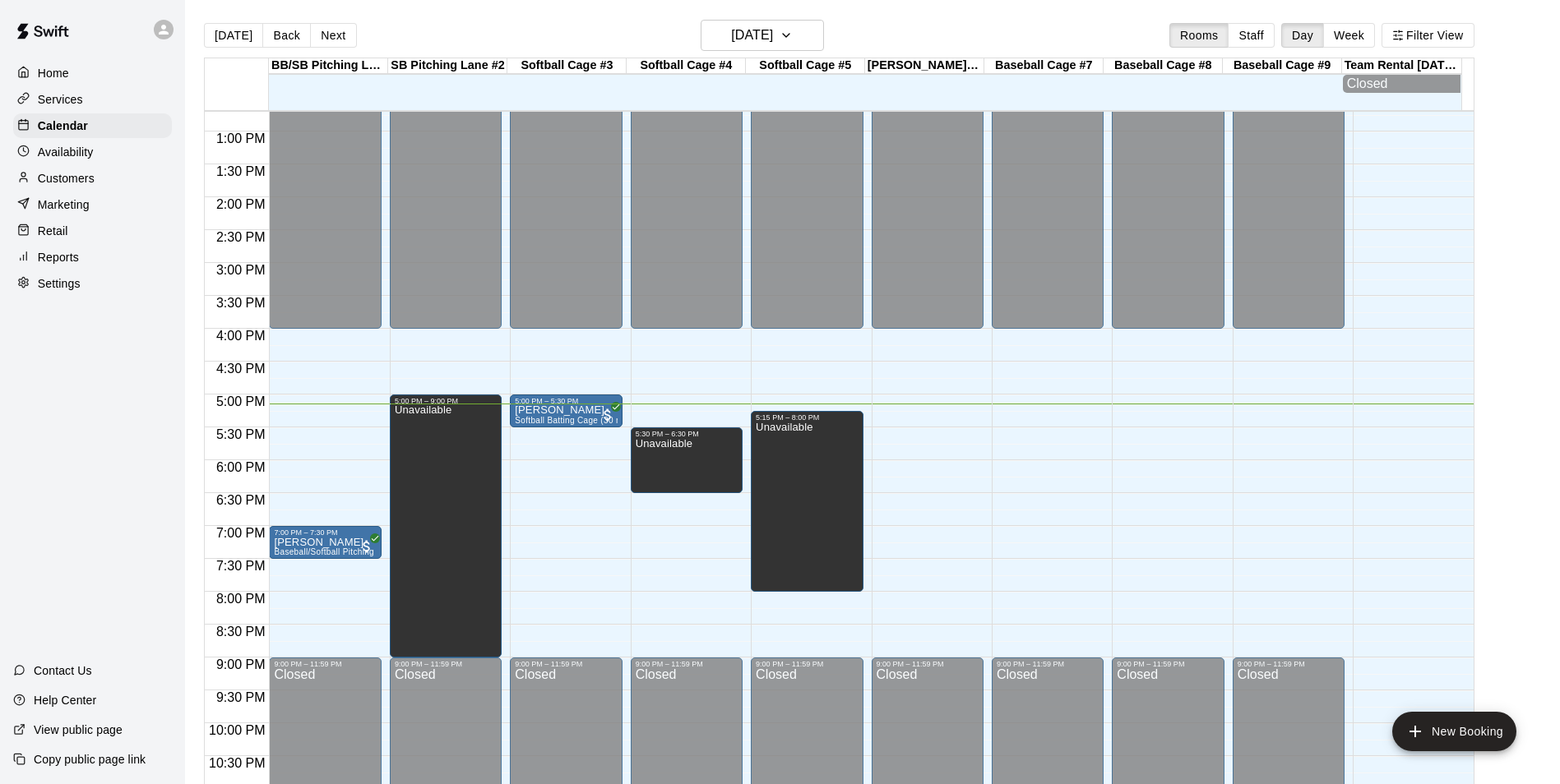
click at [1025, 442] on div "12:00 AM – 4:00 PM Closed 9:00 PM – 11:59 PM Closed" at bounding box center [1047, 66] width 112 height 1578
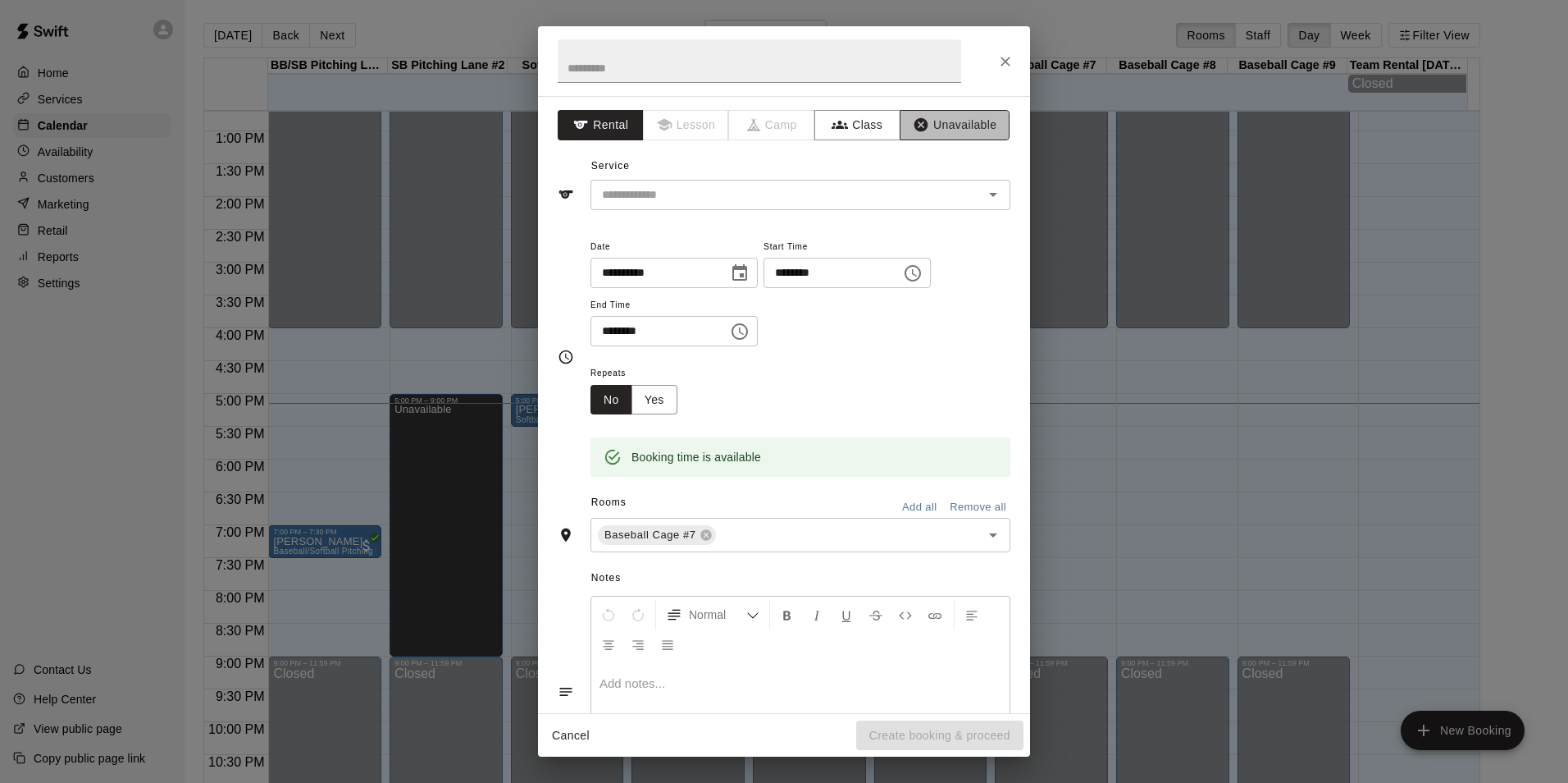
click at [936, 130] on button "Unavailable" at bounding box center [954, 125] width 110 height 31
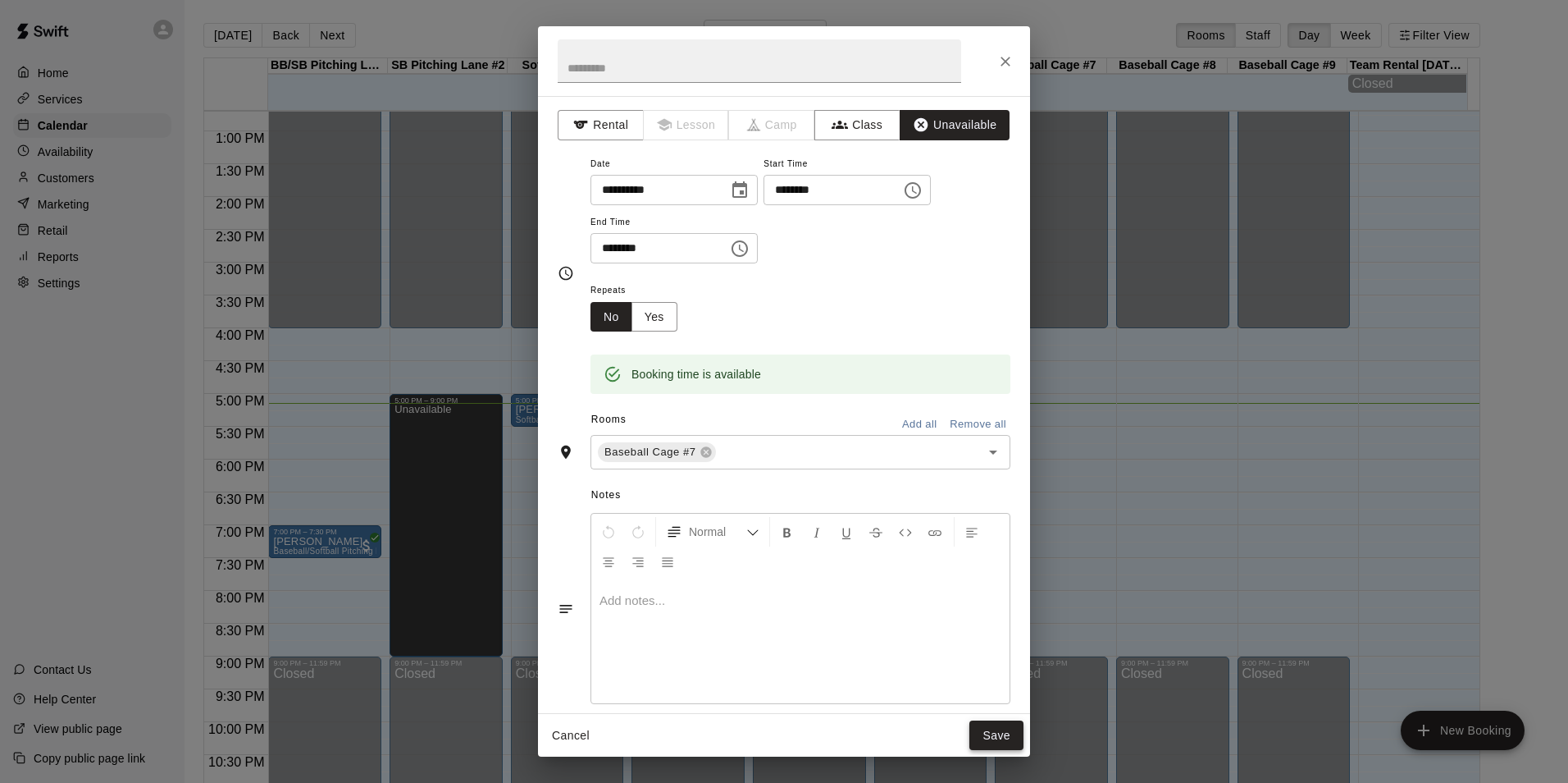
click at [999, 731] on button "Save" at bounding box center [996, 736] width 54 height 31
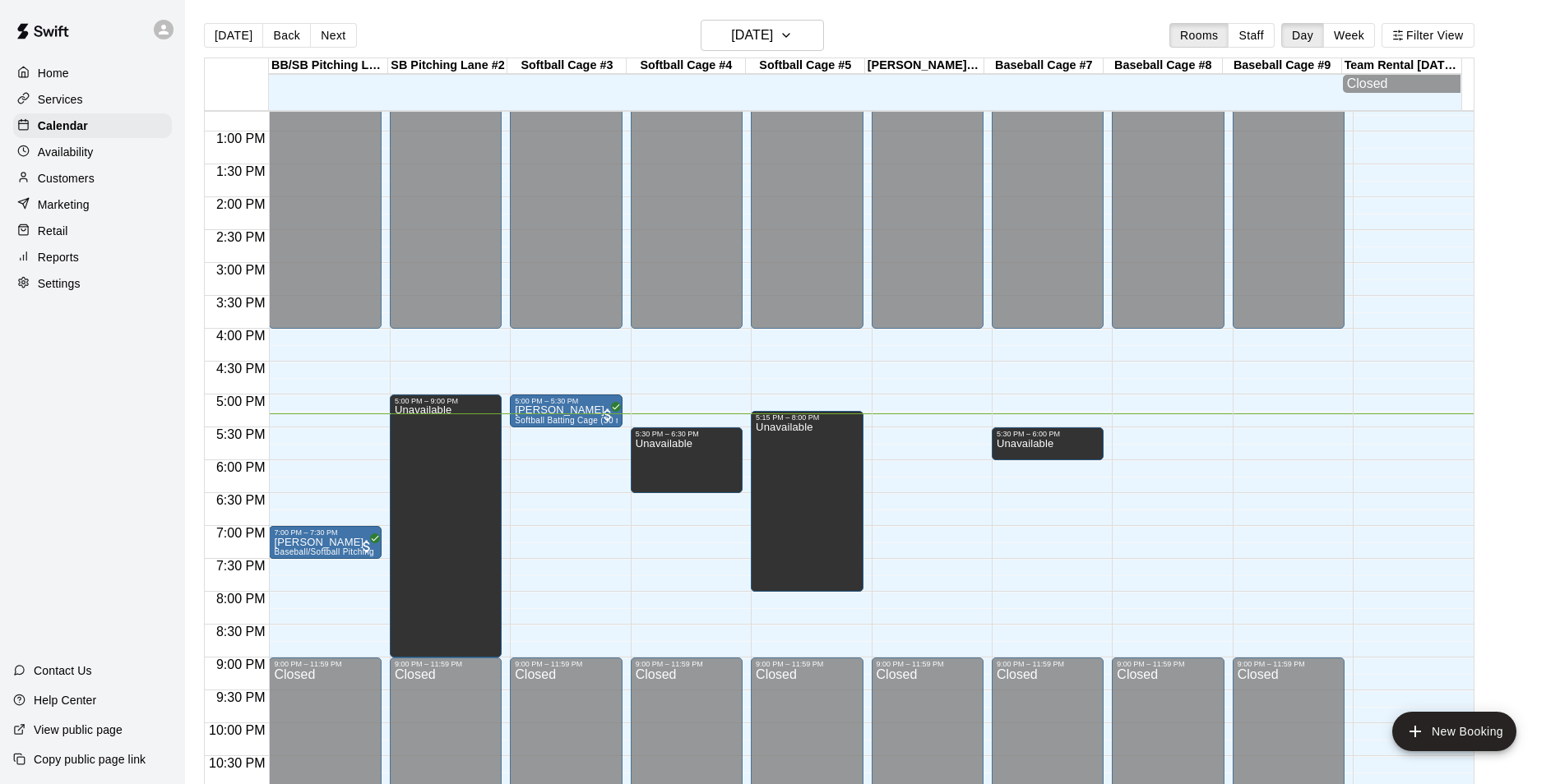
click at [1181, 434] on div "12:00 AM – 4:00 PM Closed 9:00 PM – 11:59 PM Closed" at bounding box center [1167, 66] width 112 height 1578
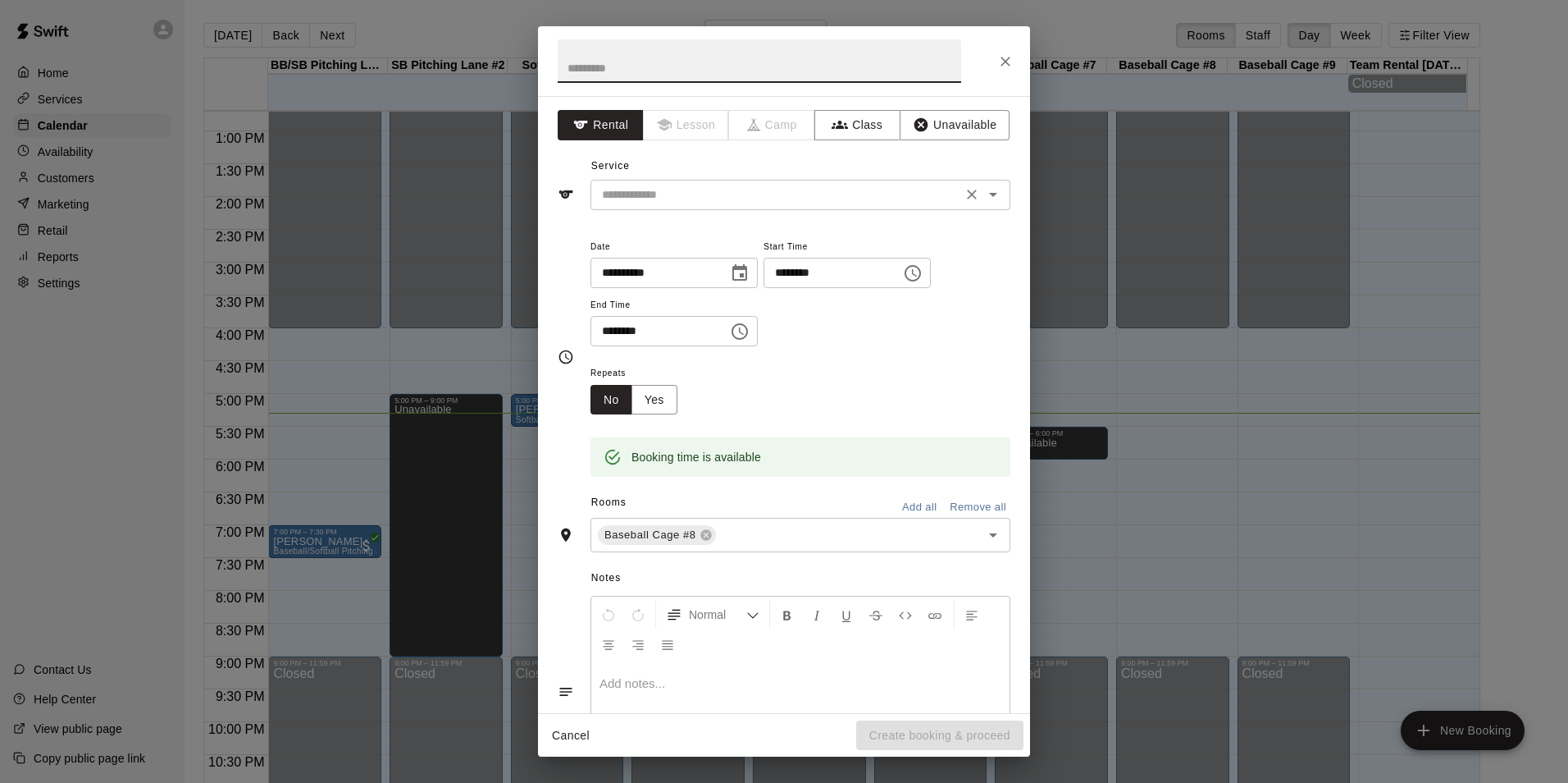
click at [749, 197] on input "text" at bounding box center [777, 195] width 362 height 21
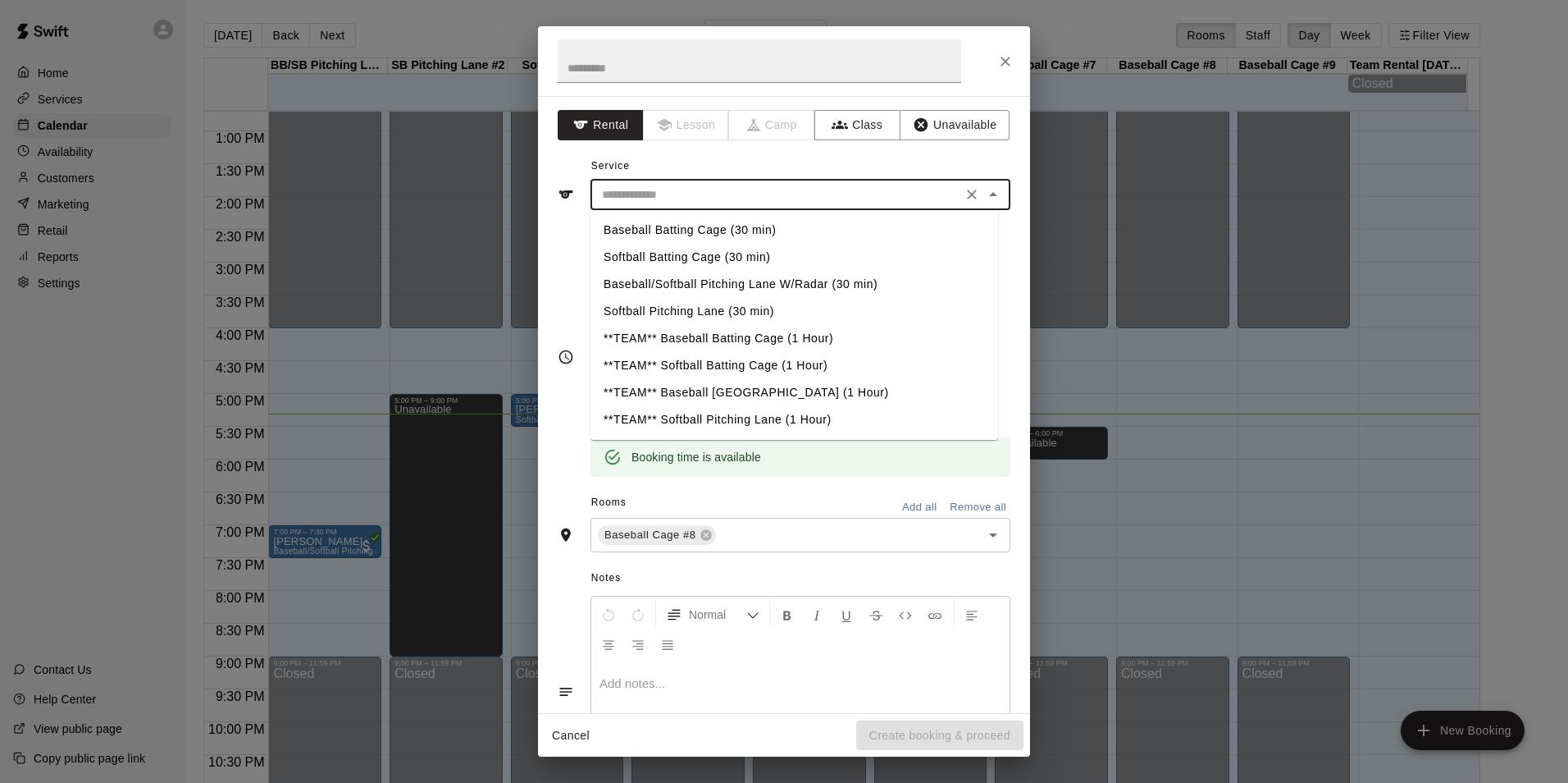
click at [647, 226] on li "Baseball Batting Cage (30 min)" at bounding box center [794, 229] width 408 height 27
type input "**********"
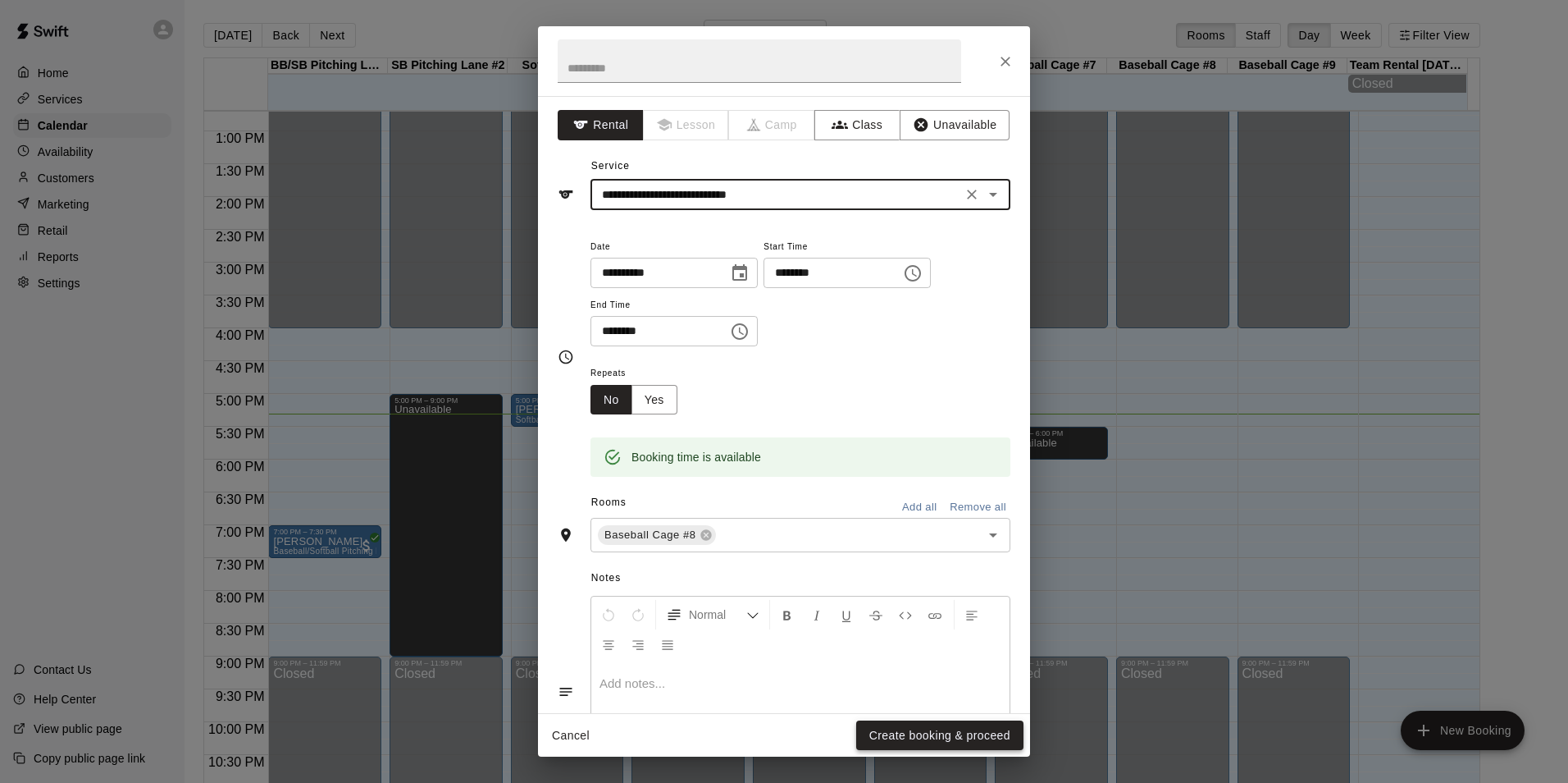
click at [938, 730] on button "Create booking & proceed" at bounding box center [940, 736] width 167 height 31
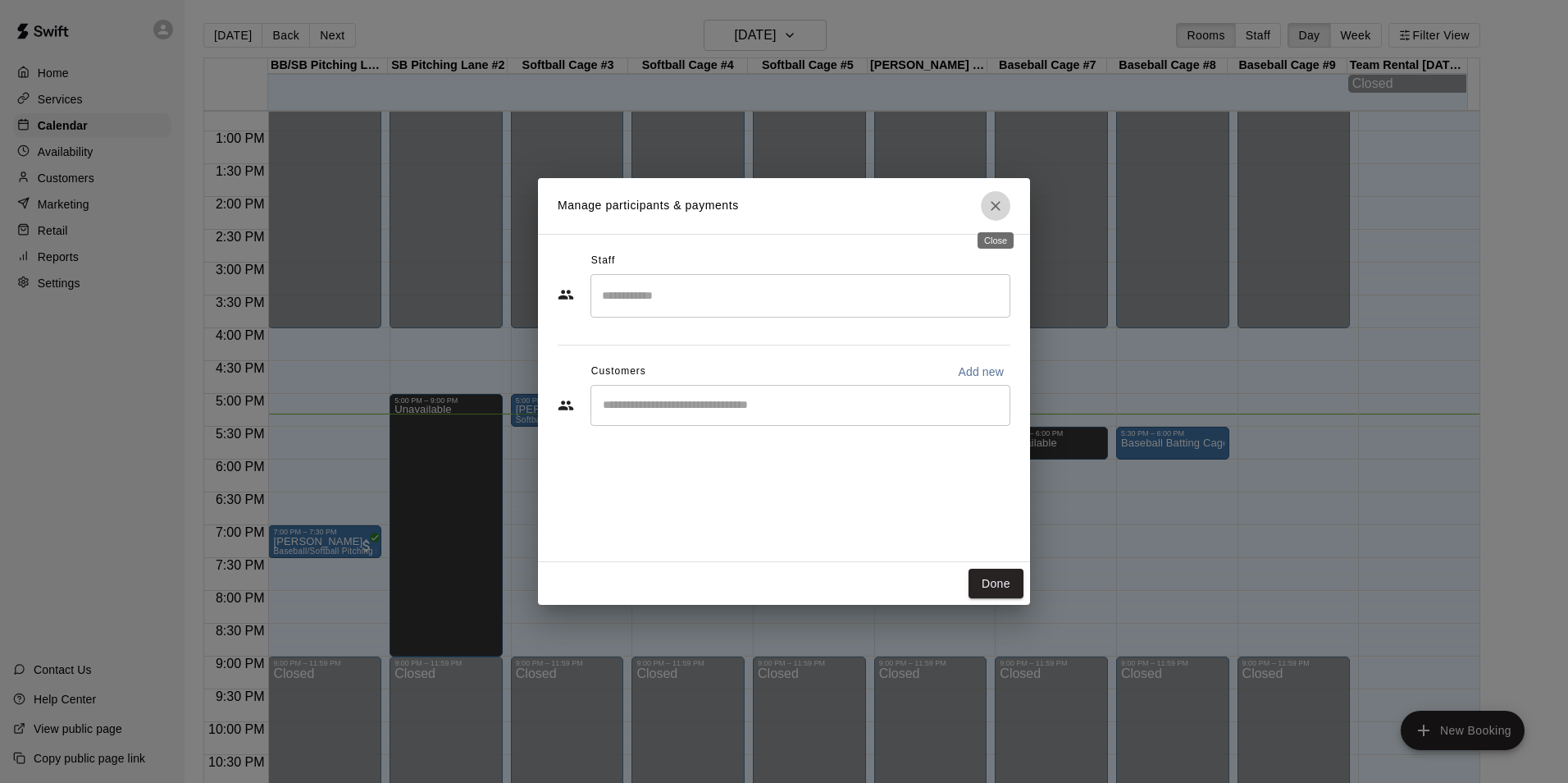
click at [999, 207] on icon "Close" at bounding box center [995, 206] width 17 height 17
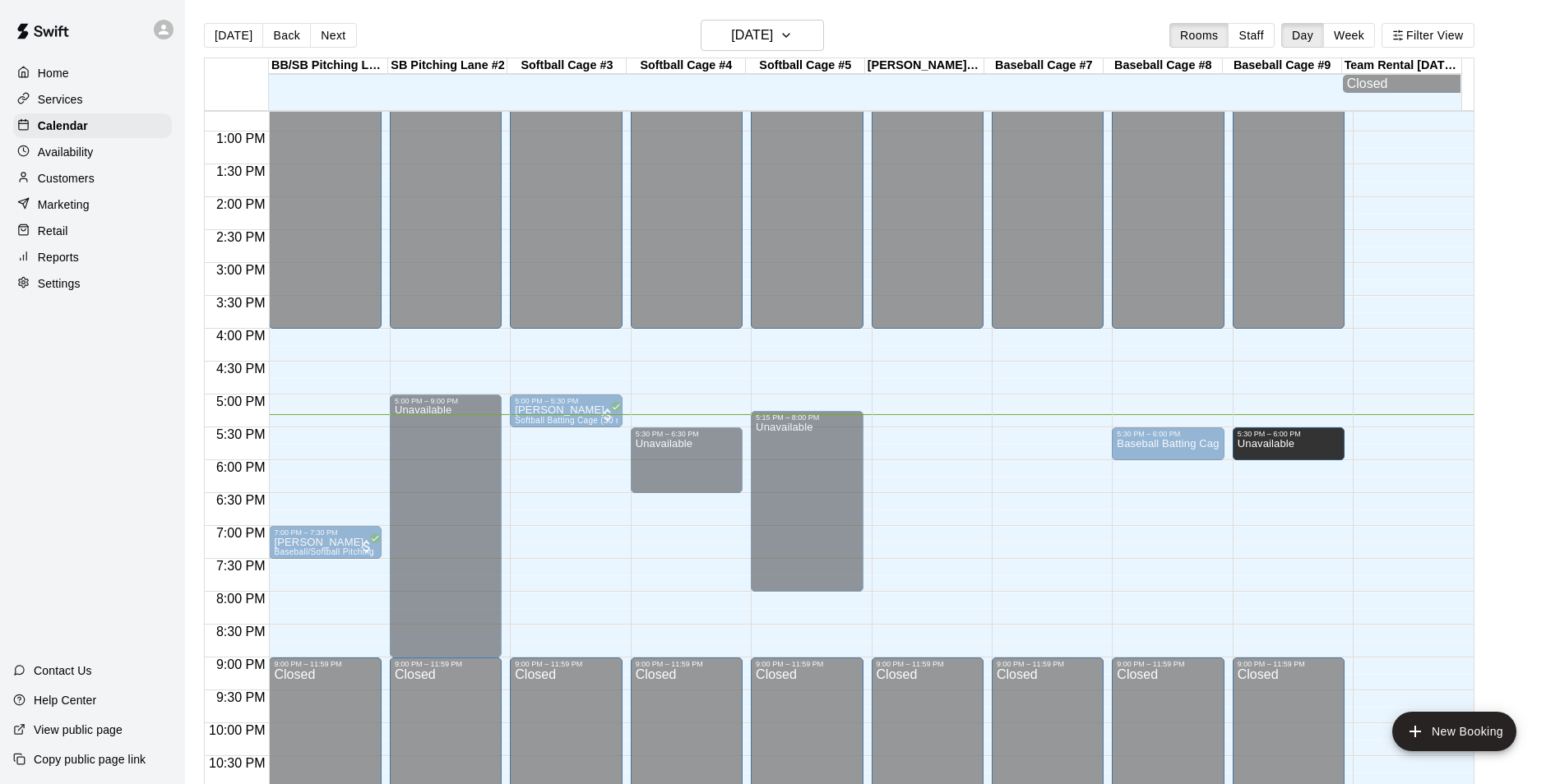
drag, startPoint x: 1144, startPoint y: 444, endPoint x: 1254, endPoint y: 460, distance: 111.2
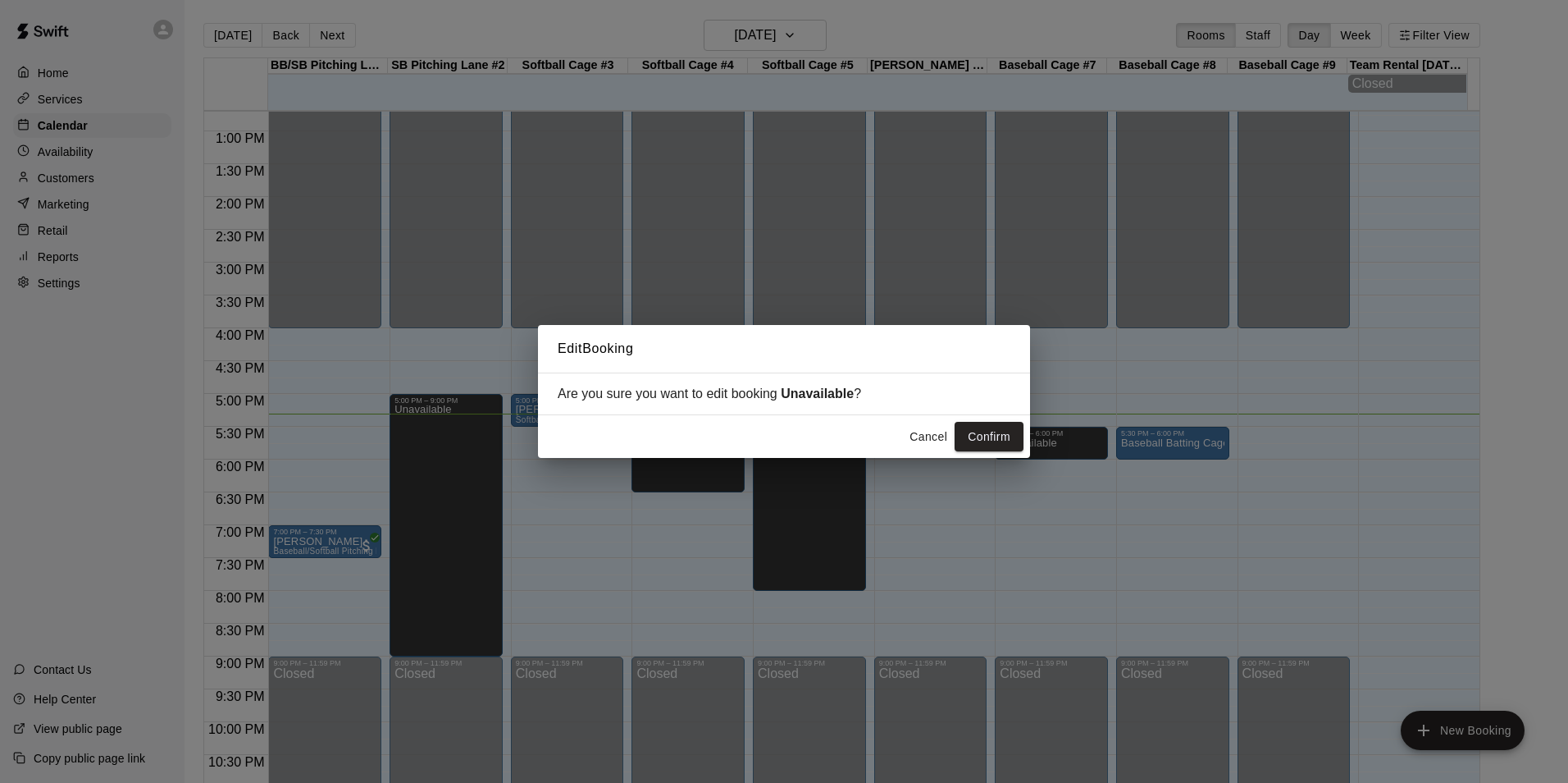
click at [920, 433] on button "Cancel" at bounding box center [928, 437] width 52 height 31
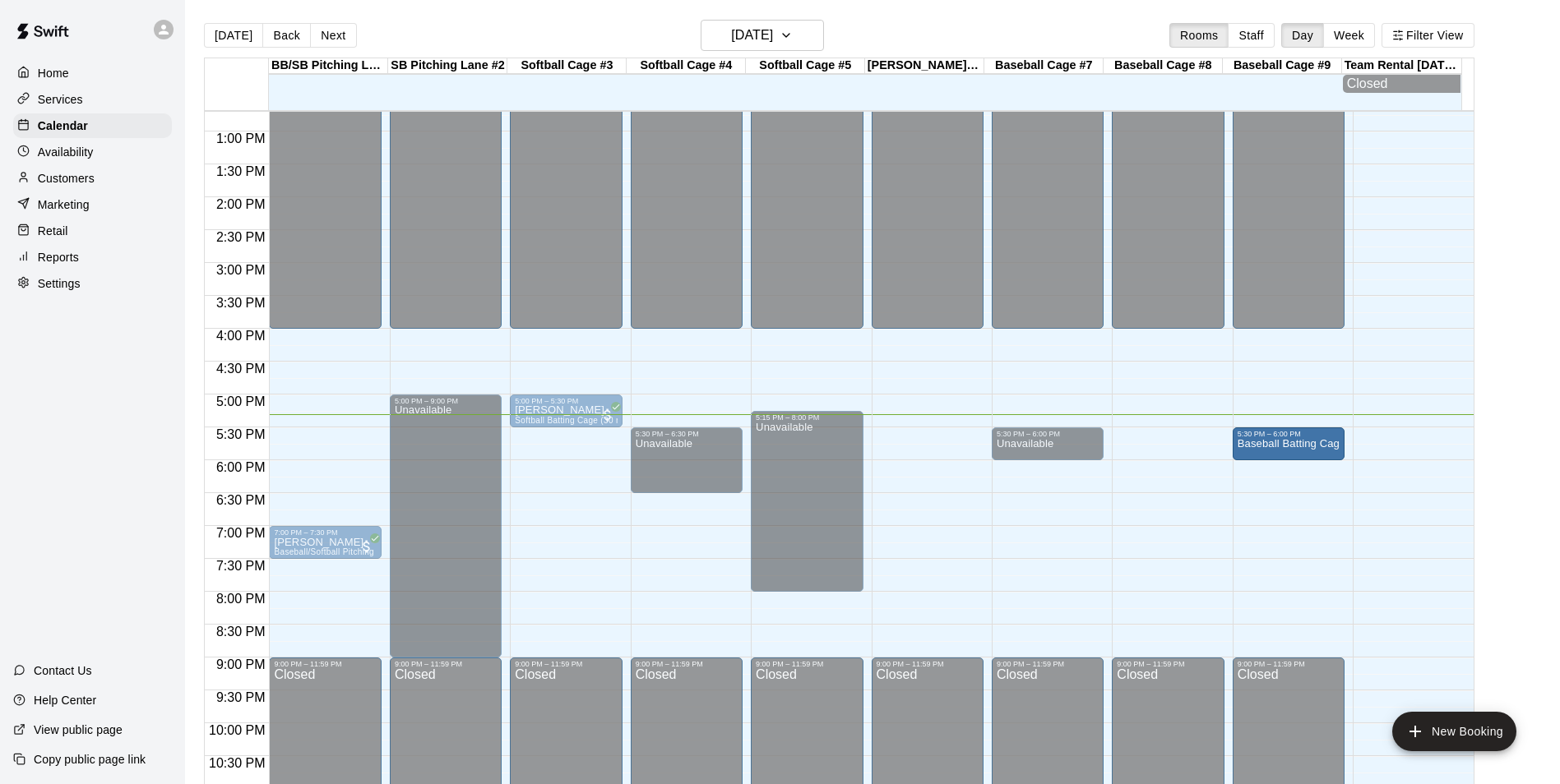
drag, startPoint x: 1154, startPoint y: 444, endPoint x: 1284, endPoint y: 456, distance: 130.6
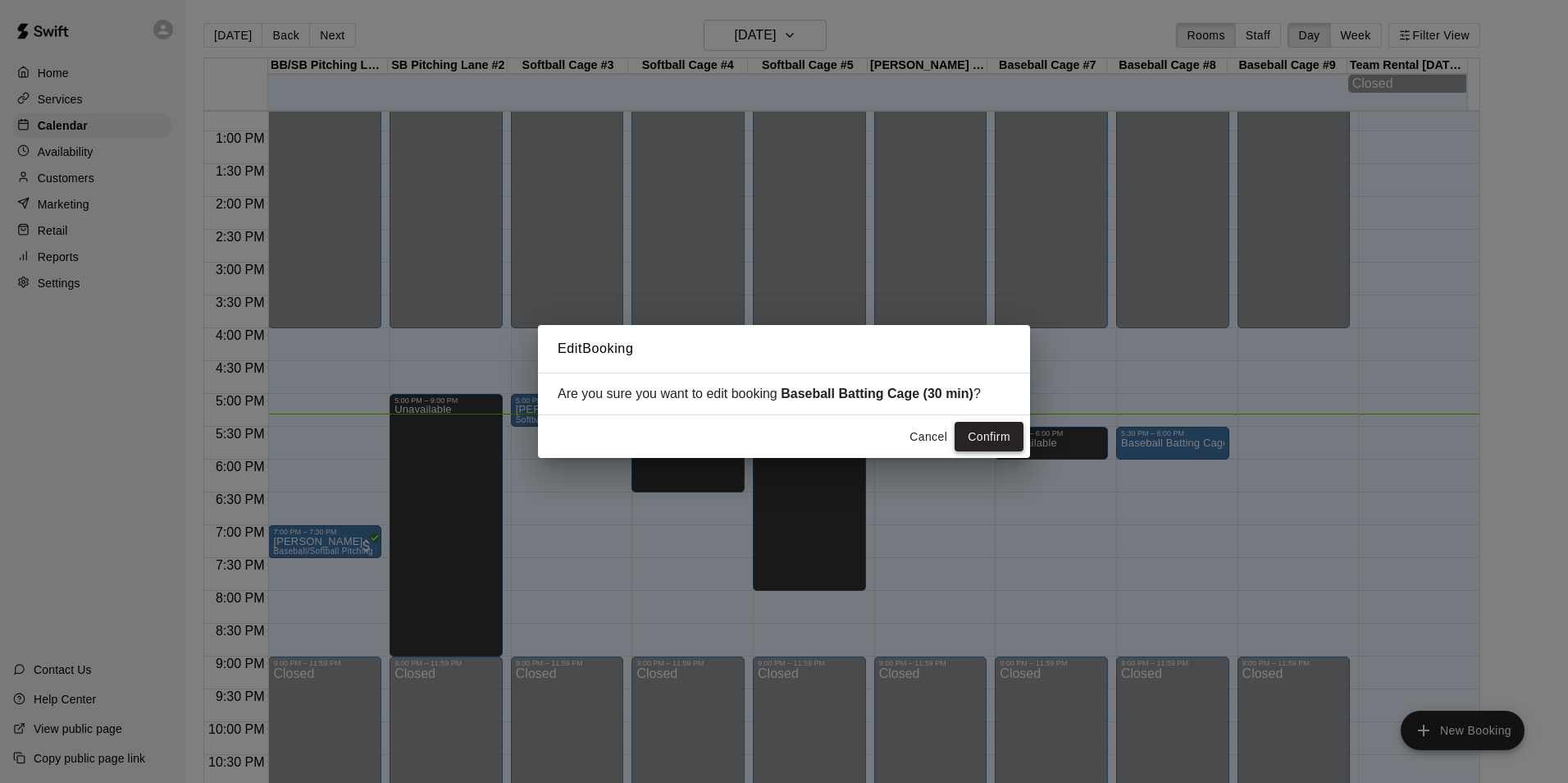
click at [989, 432] on button "Confirm" at bounding box center [989, 437] width 69 height 31
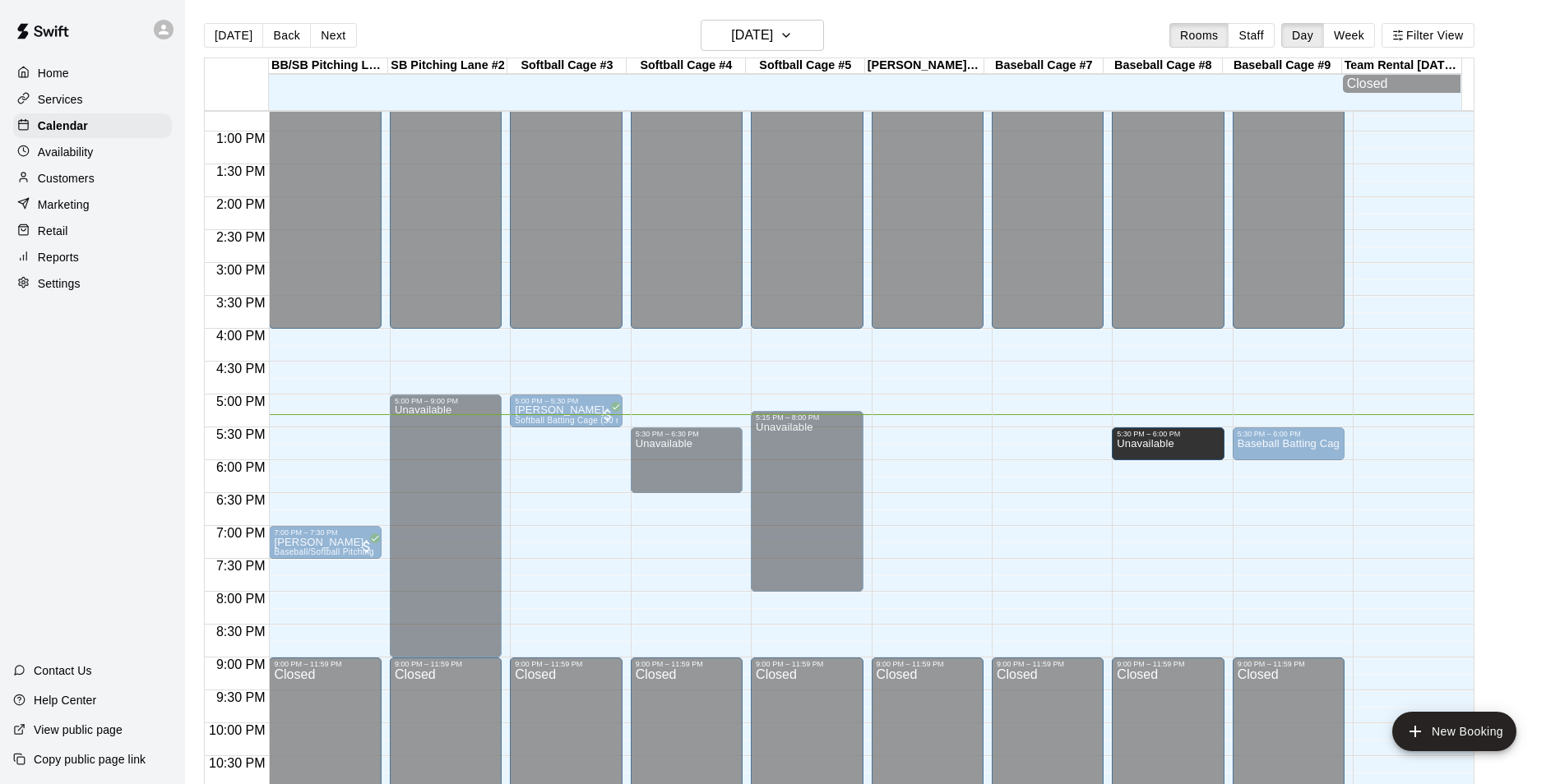
drag, startPoint x: 1034, startPoint y: 445, endPoint x: 1138, endPoint y: 460, distance: 105.1
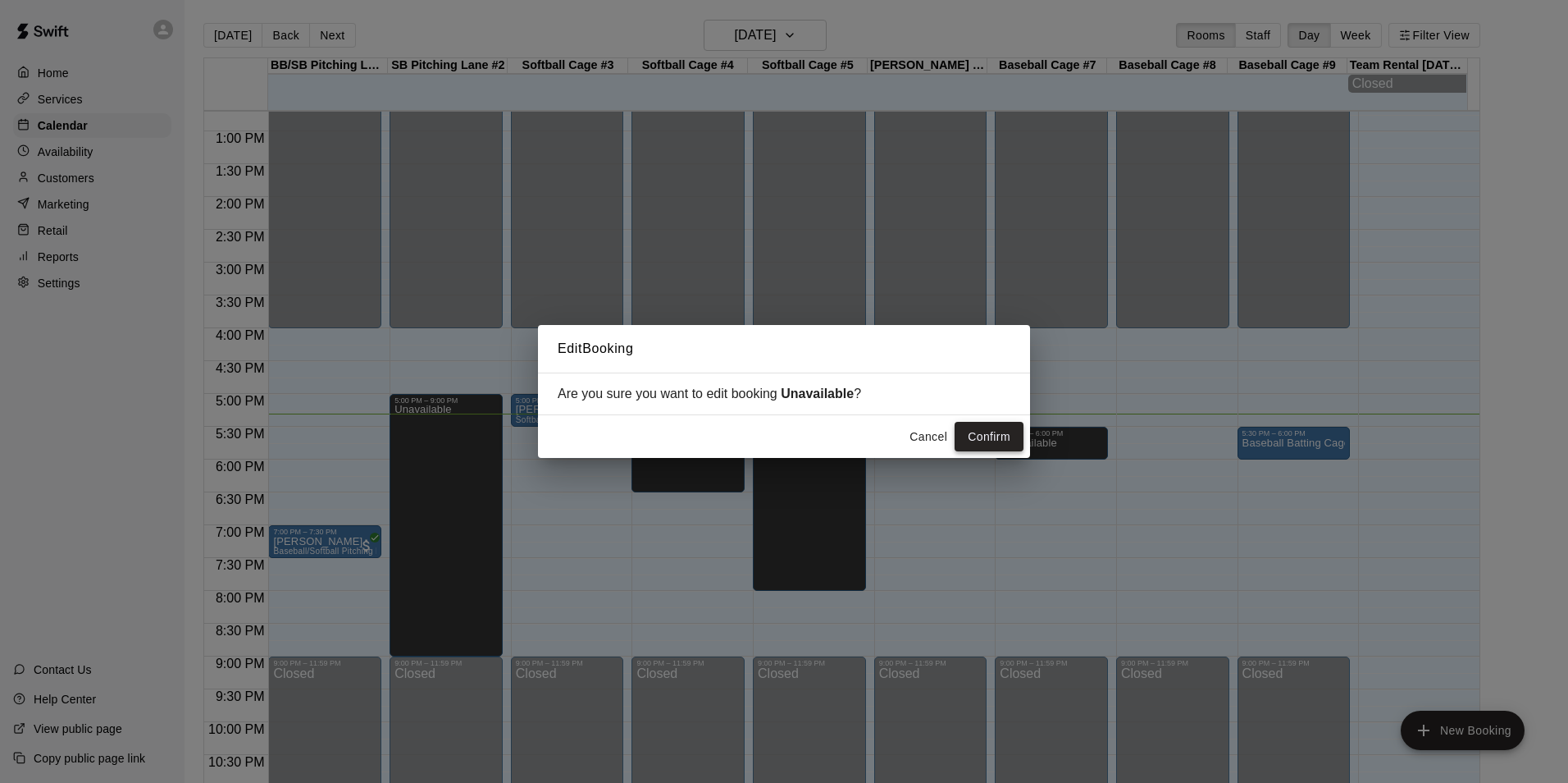
click at [988, 436] on button "Confirm" at bounding box center [989, 437] width 69 height 31
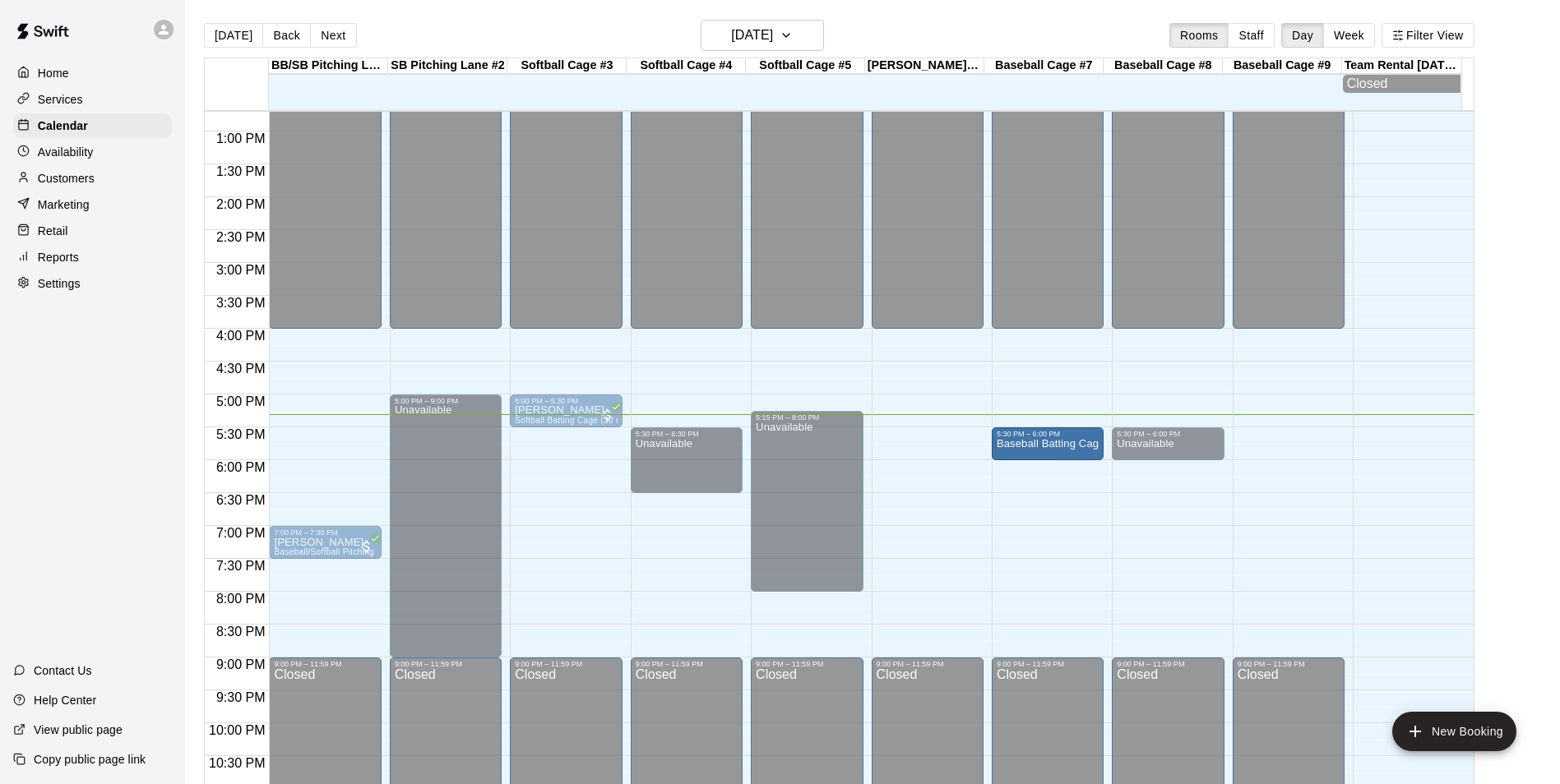
drag, startPoint x: 1278, startPoint y: 446, endPoint x: 1075, endPoint y: 452, distance: 203.1
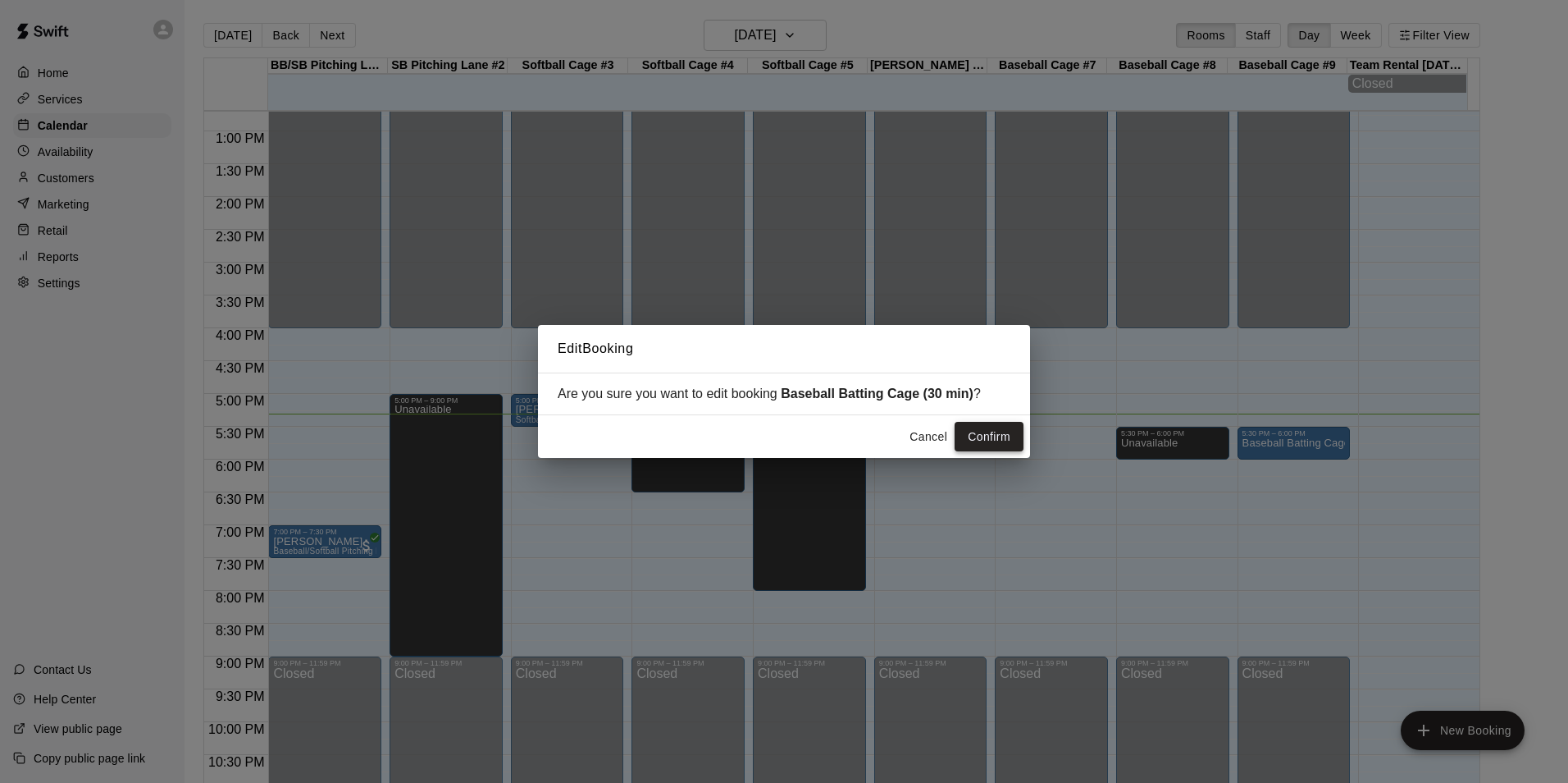
click at [1007, 437] on button "Confirm" at bounding box center [989, 437] width 69 height 31
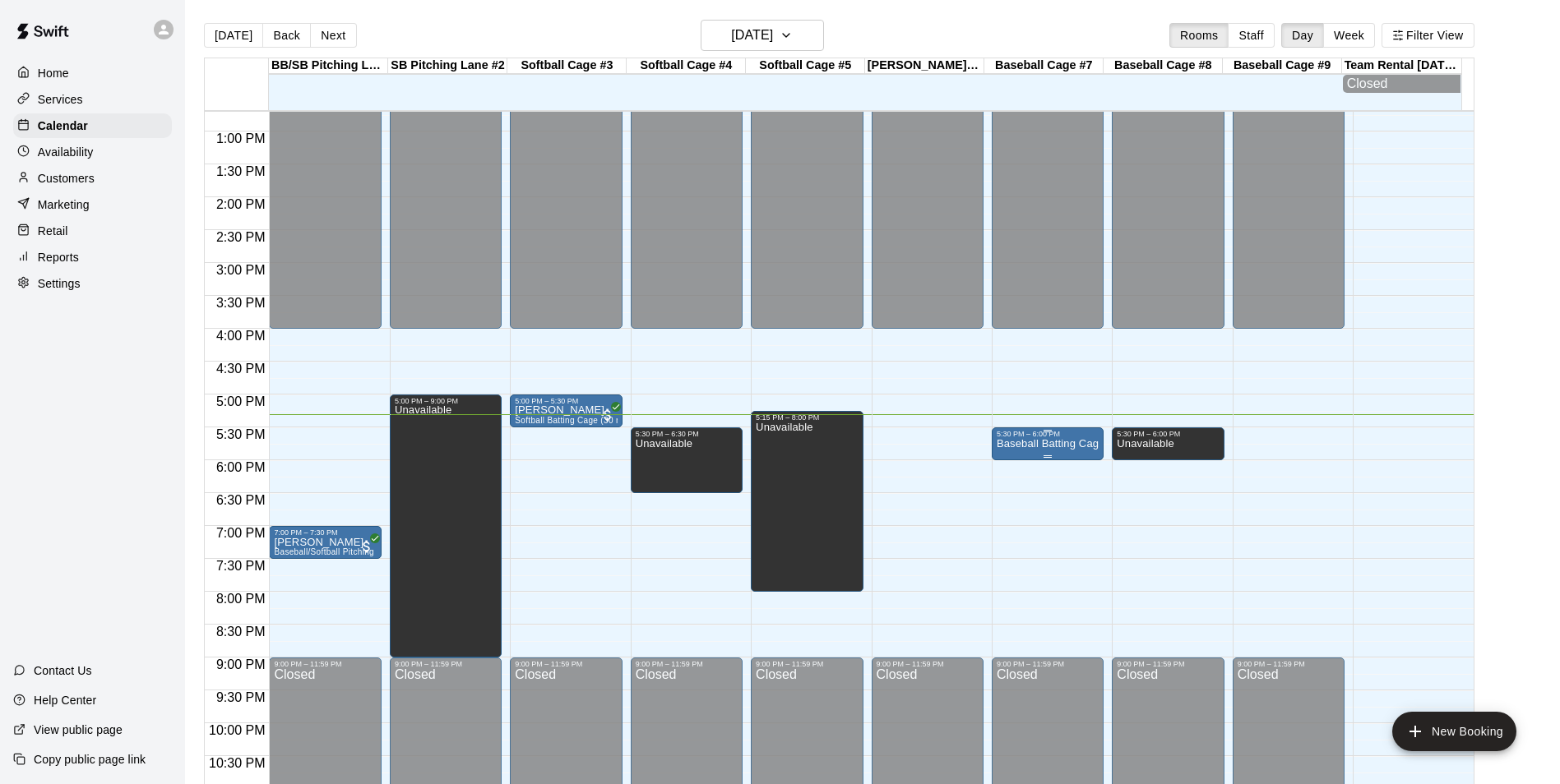
click at [1016, 438] on div "5:30 PM – 6:00 PM" at bounding box center [1047, 434] width 102 height 8
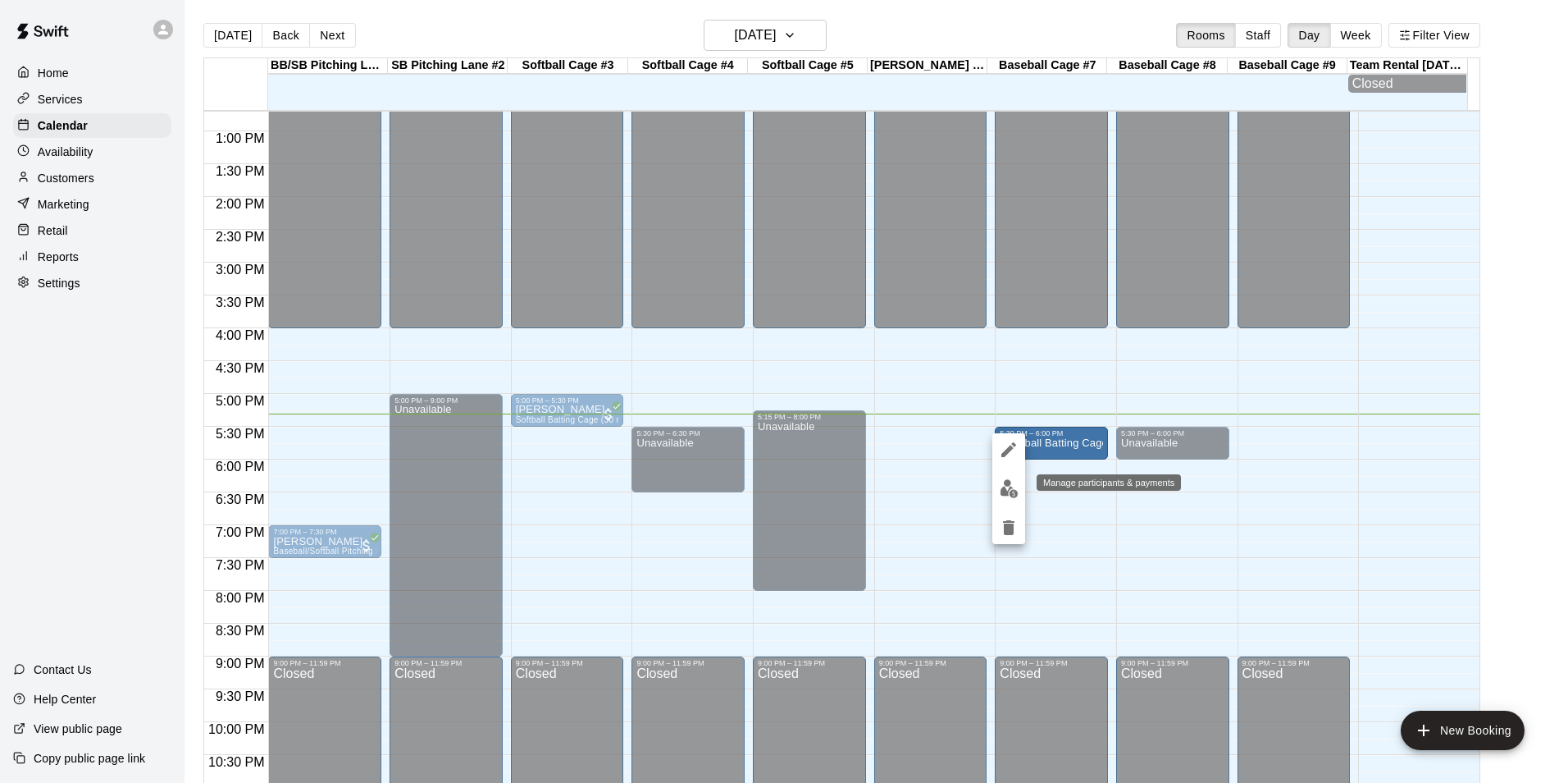
click at [1001, 494] on img "edit" at bounding box center [1009, 488] width 19 height 19
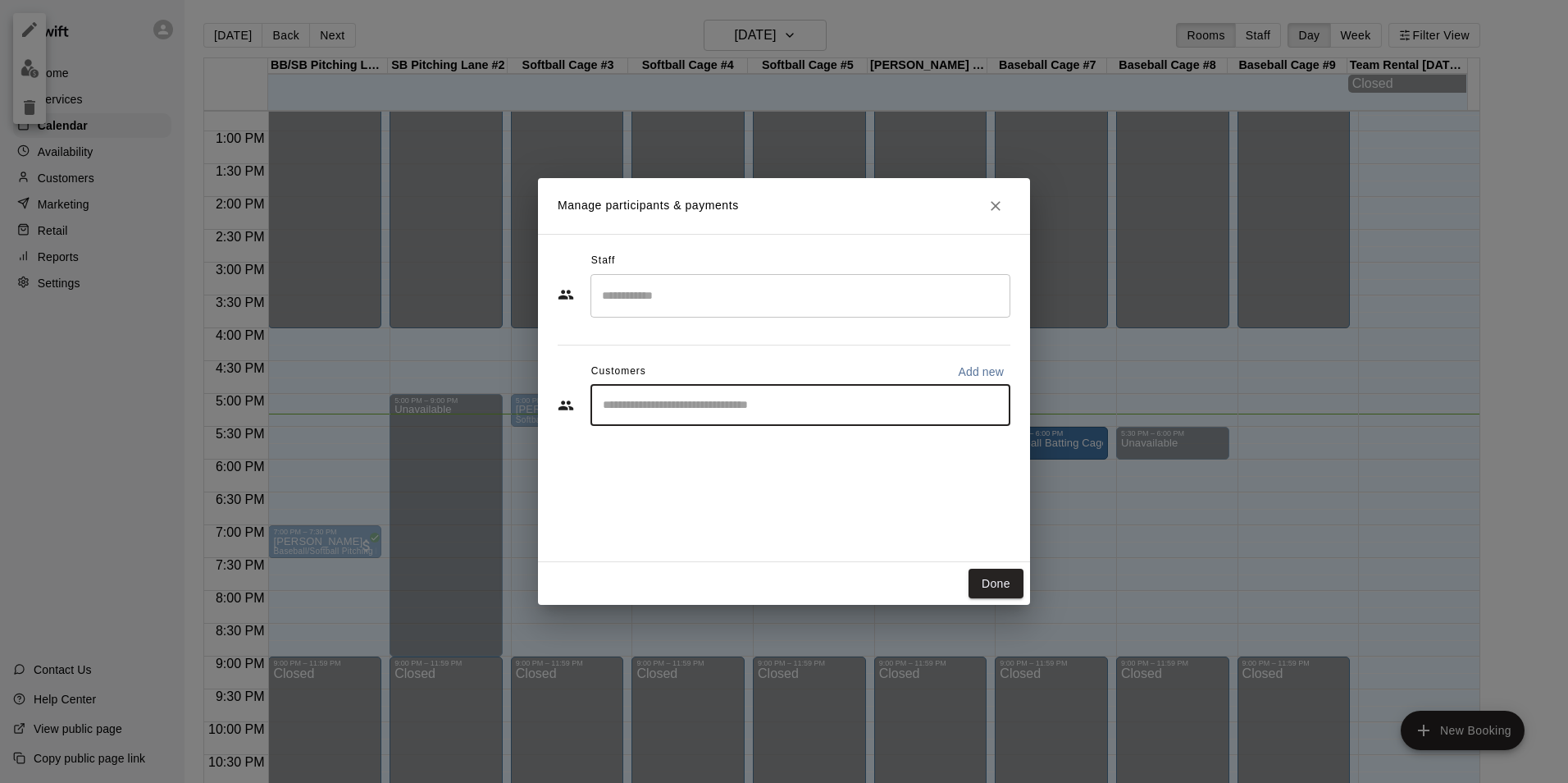
click at [768, 409] on input "Start typing to search customers..." at bounding box center [800, 405] width 405 height 17
type input "****"
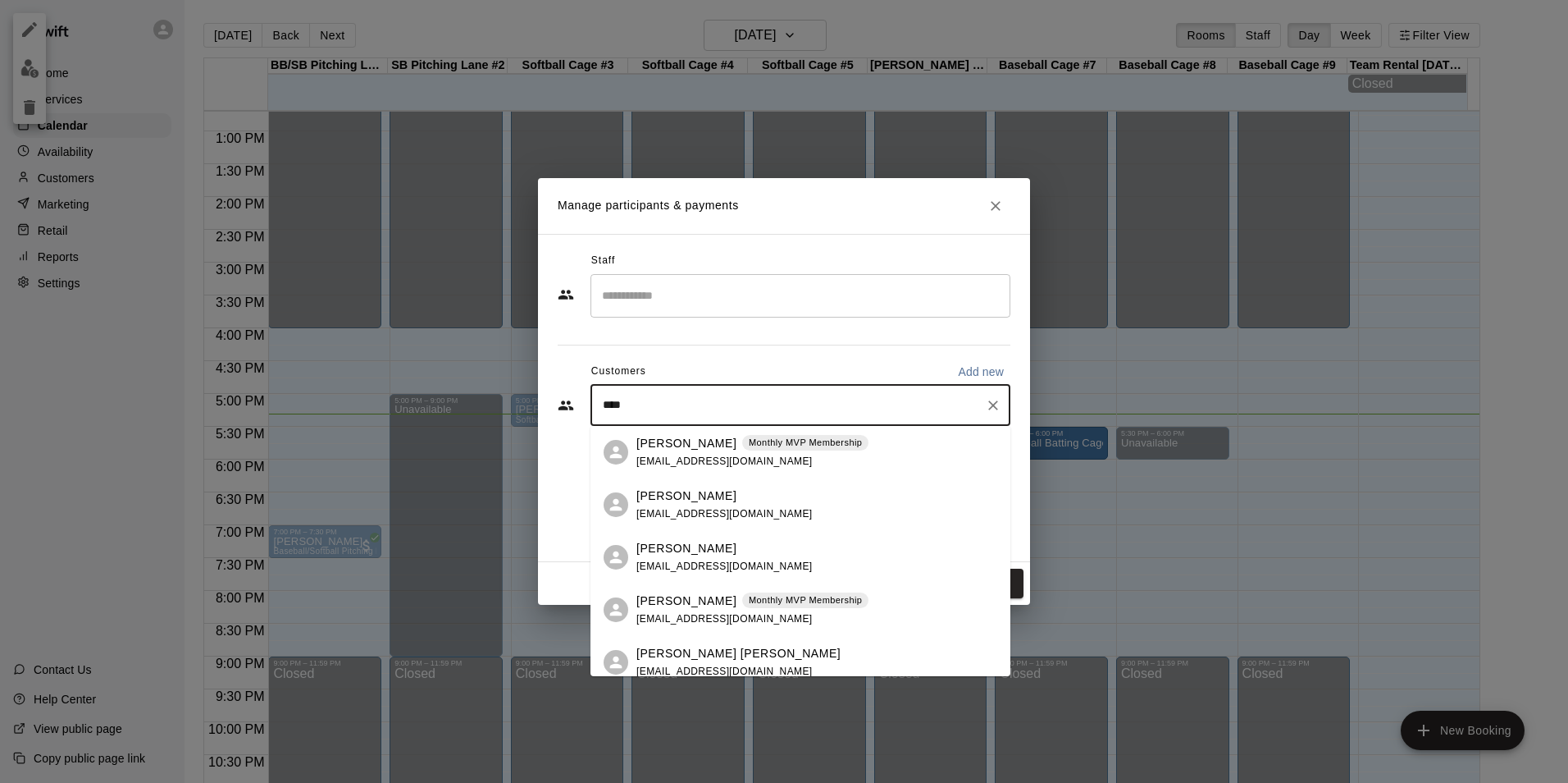
click at [676, 446] on p "[PERSON_NAME]" at bounding box center [686, 443] width 100 height 17
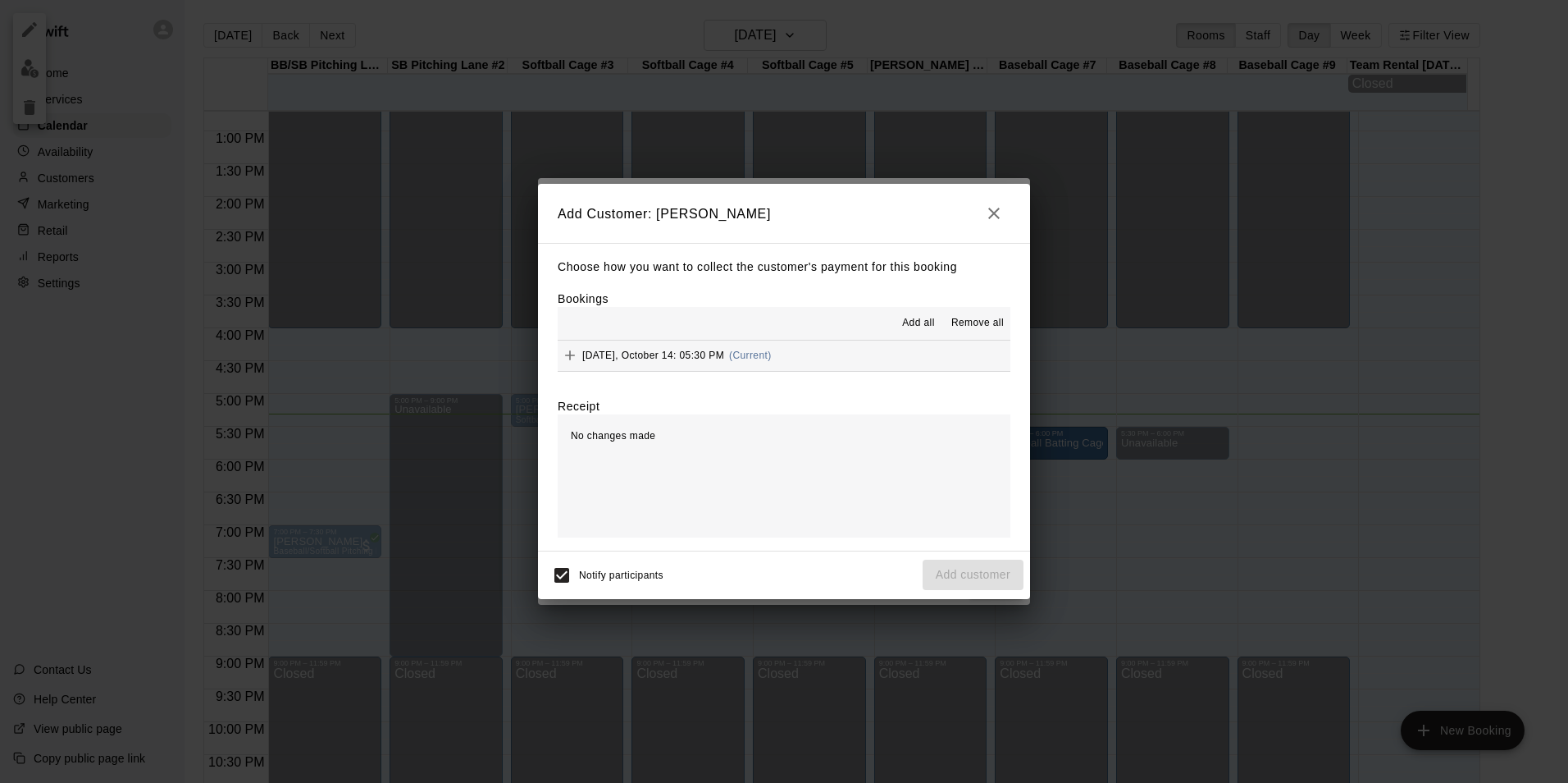
click at [830, 341] on button "Tuesday, October 14: 05:30 PM (Current)" at bounding box center [784, 355] width 453 height 31
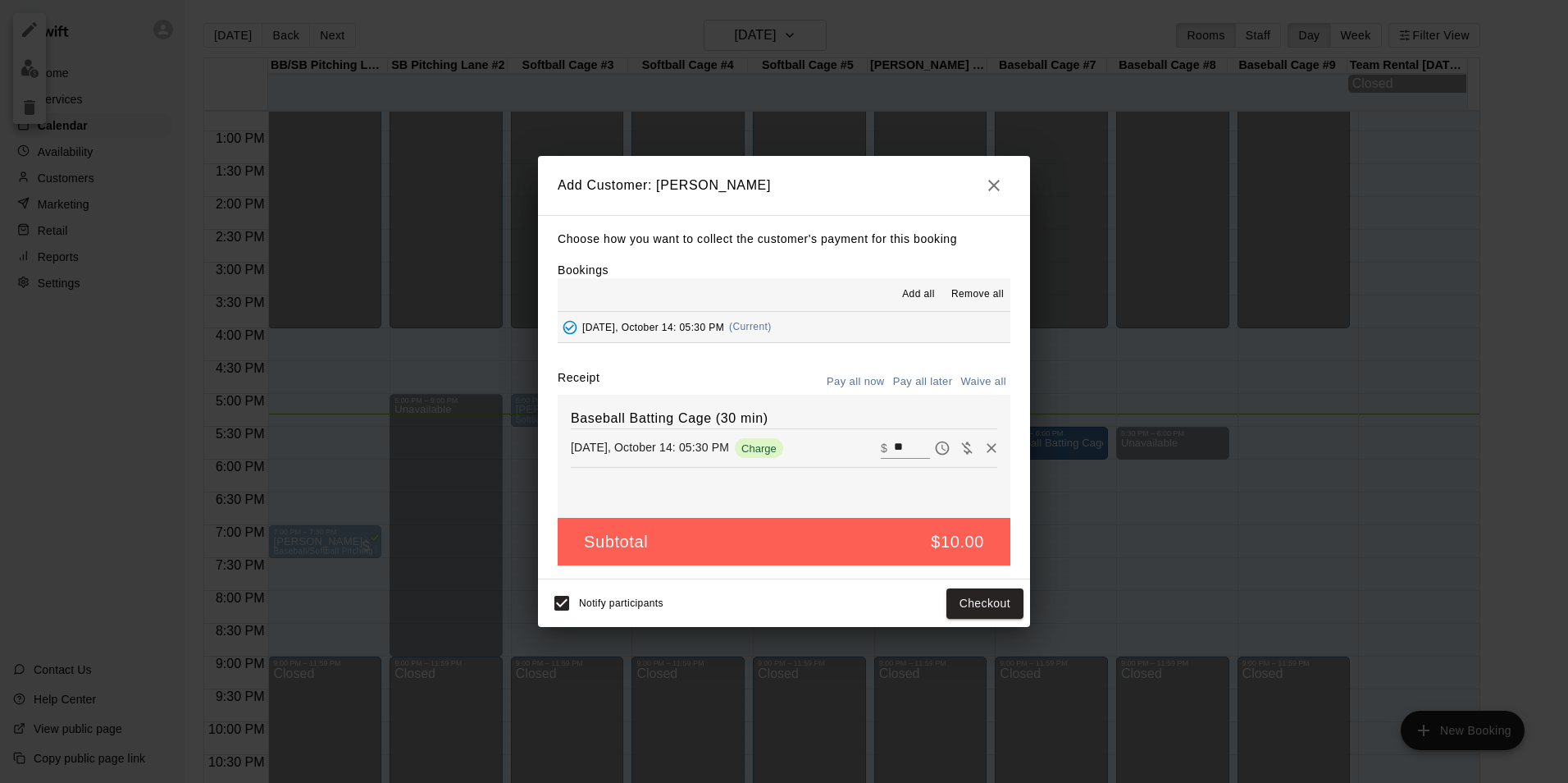
click at [894, 439] on input "**" at bounding box center [912, 448] width 37 height 22
type input "*"
click at [988, 606] on button "Add customer" at bounding box center [973, 603] width 101 height 31
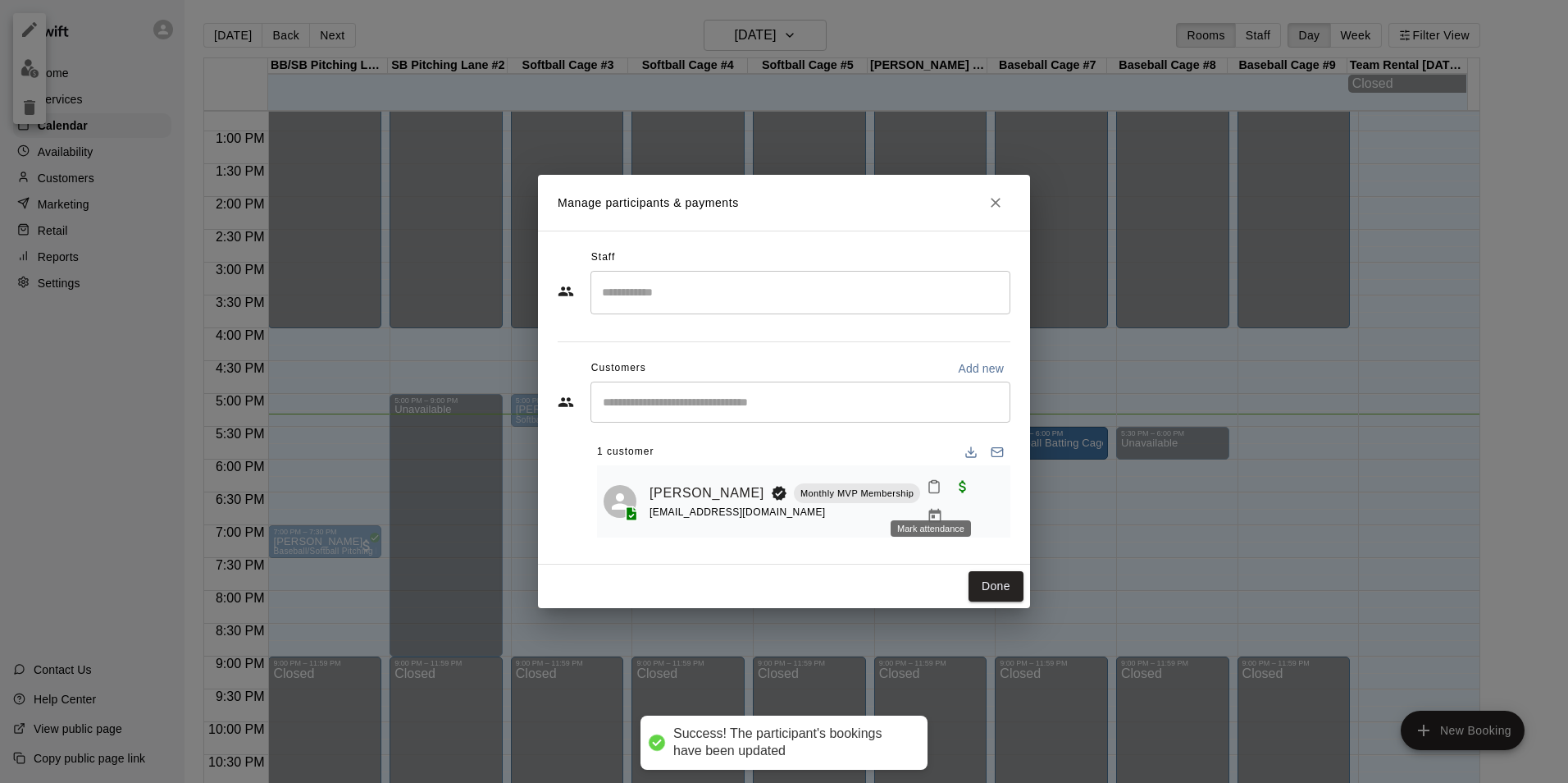
click at [927, 494] on icon "Mark attendance" at bounding box center [934, 486] width 15 height 15
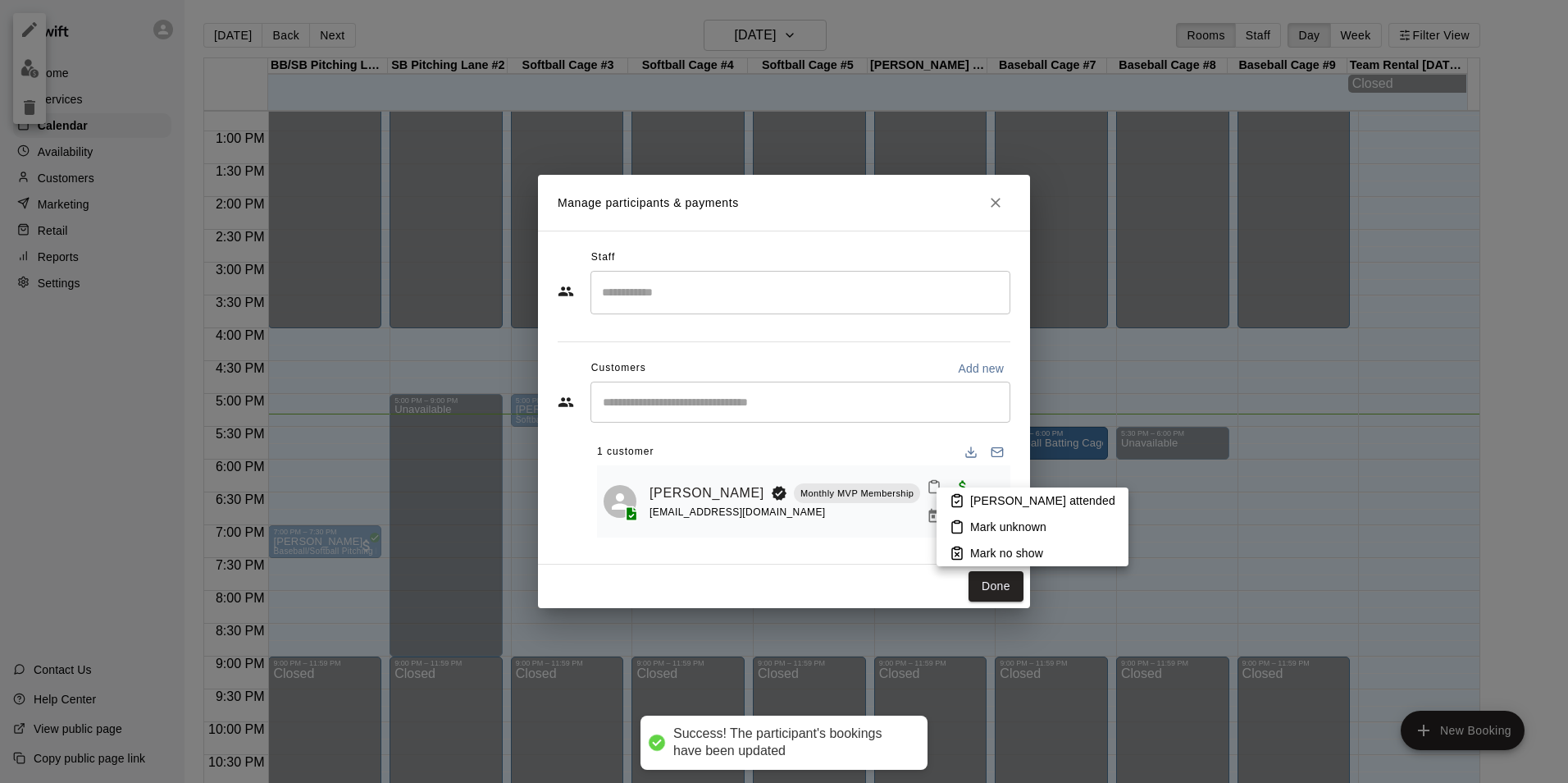
click at [972, 490] on li "Mark attended" at bounding box center [1032, 500] width 192 height 27
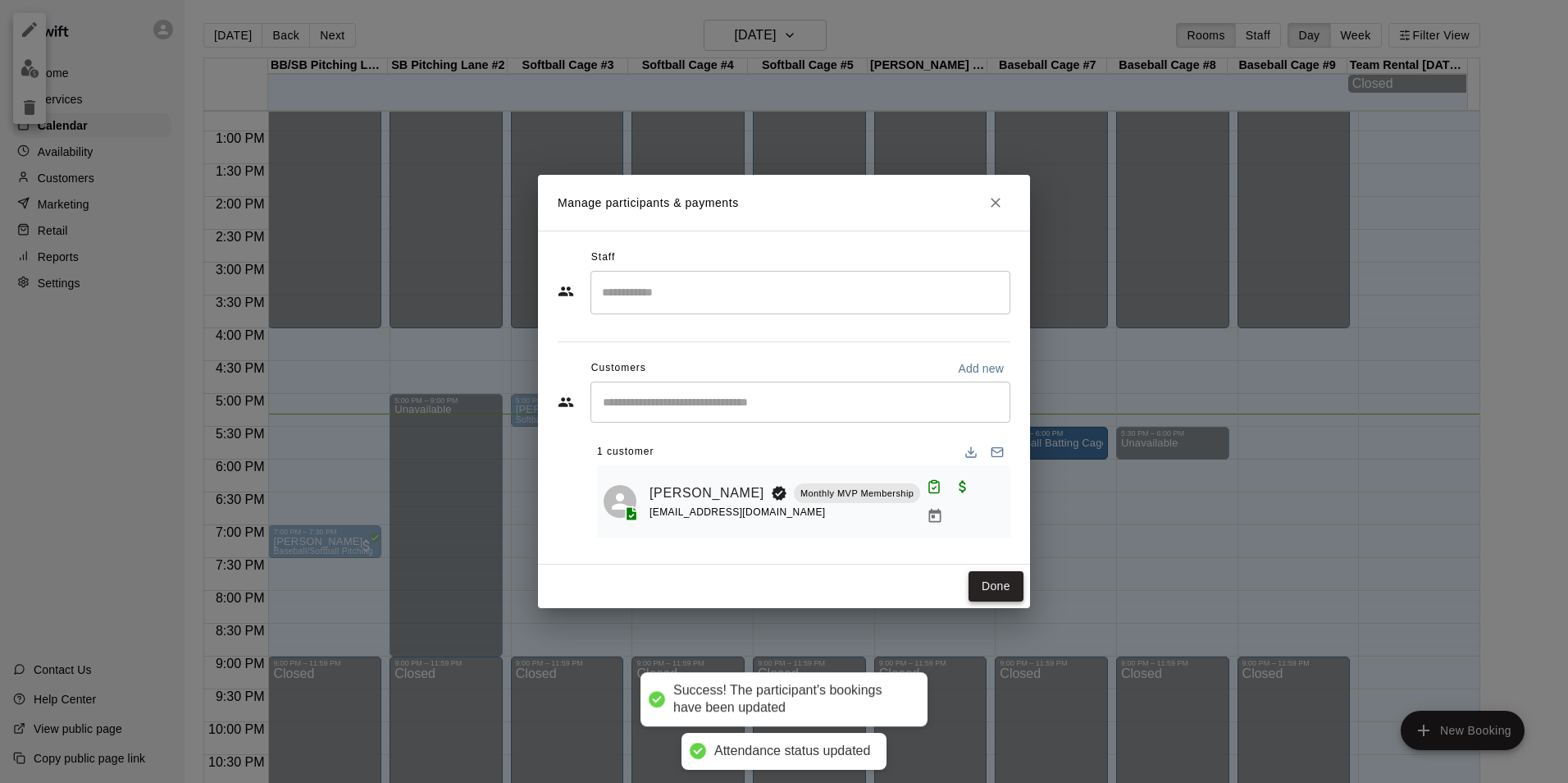
click at [1006, 586] on button "Done" at bounding box center [996, 586] width 55 height 31
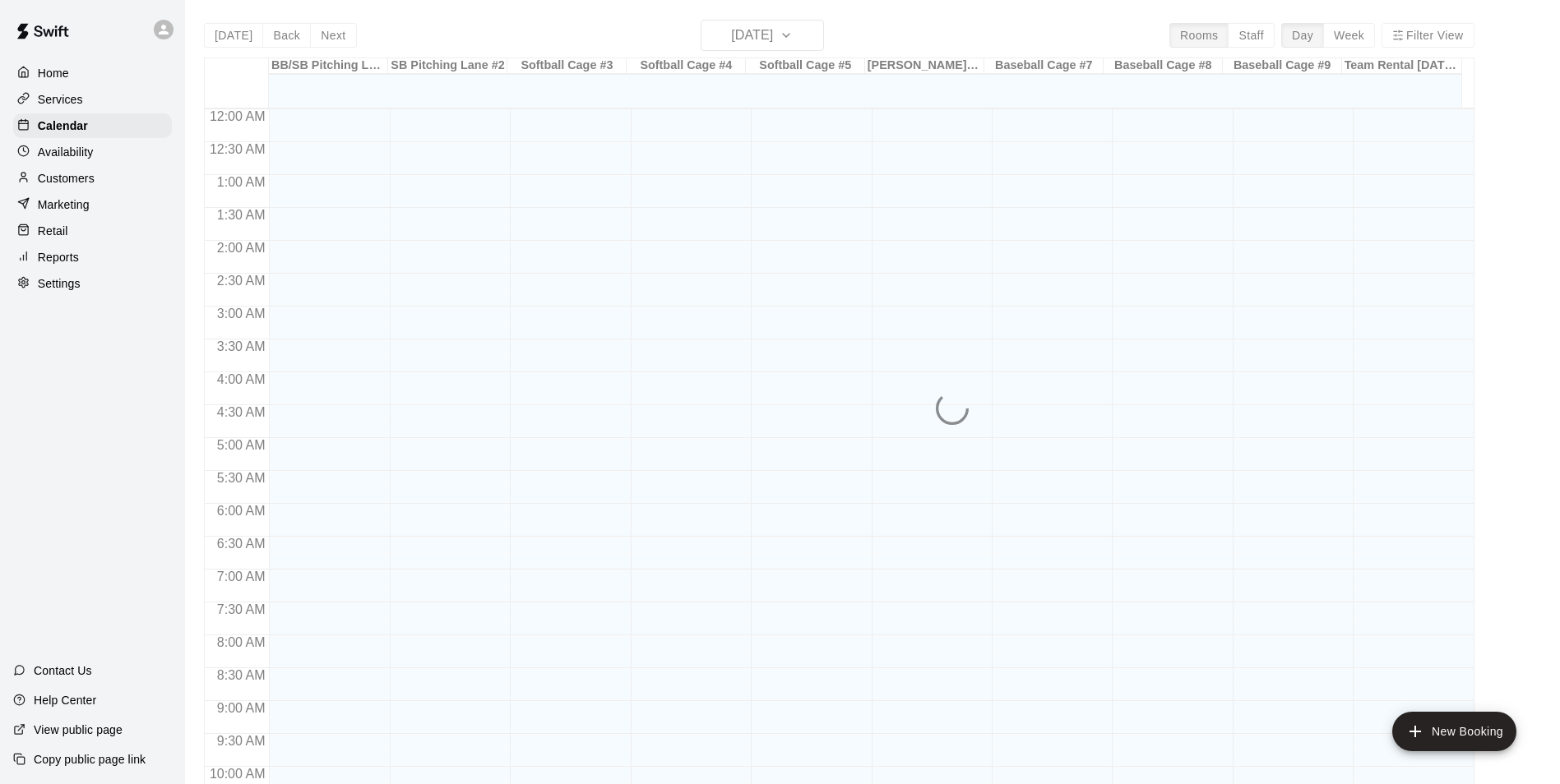
scroll to position [834, 0]
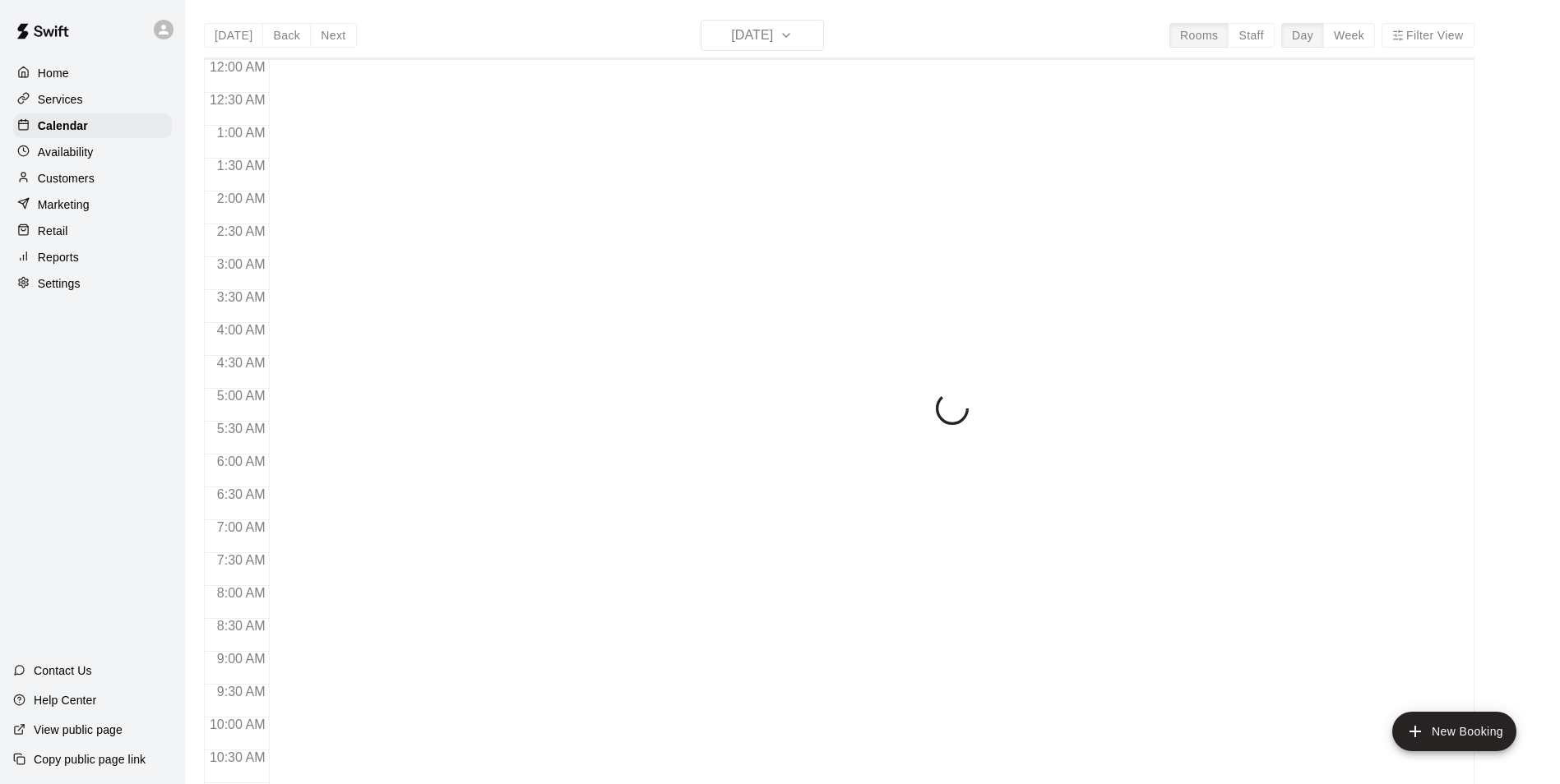
scroll to position [834, 0]
